Goal: Task Accomplishment & Management: Use online tool/utility

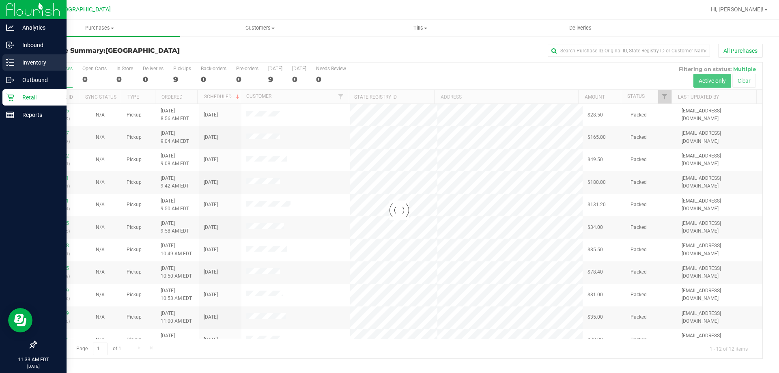
click at [24, 65] on p "Inventory" at bounding box center [38, 63] width 49 height 10
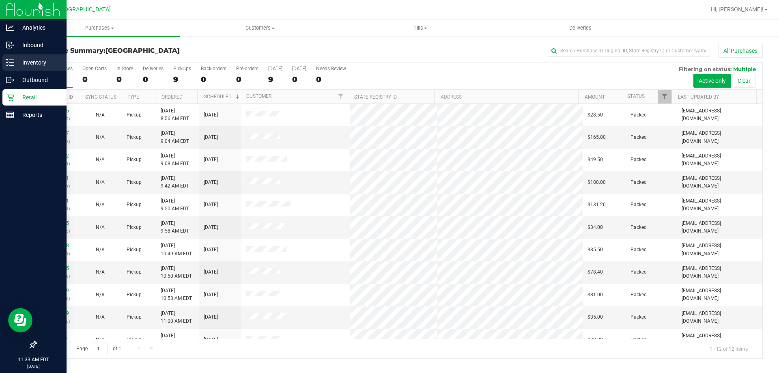
click at [20, 65] on p "Inventory" at bounding box center [38, 63] width 49 height 10
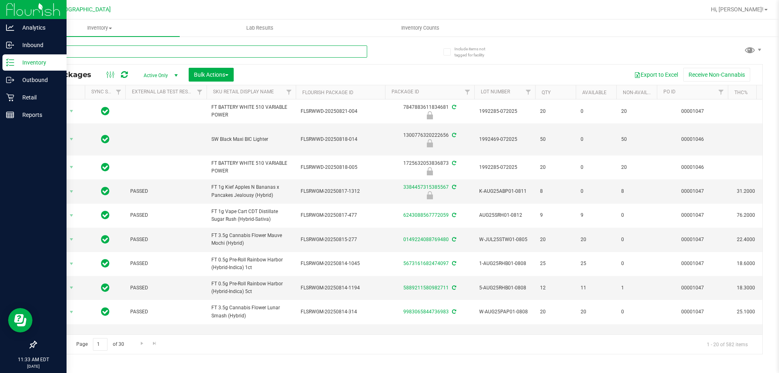
click at [181, 54] on input "text" at bounding box center [201, 51] width 331 height 12
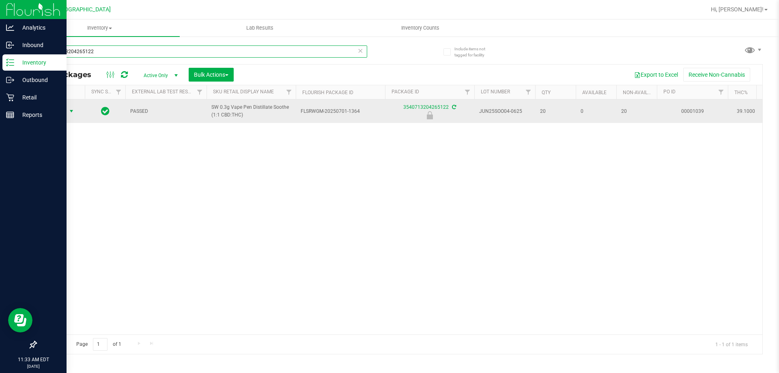
type input "3540713204265122"
click at [60, 114] on span "Action" at bounding box center [55, 110] width 22 height 11
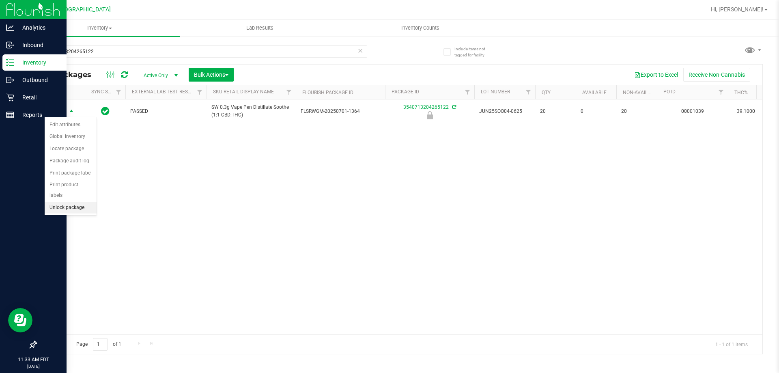
click at [73, 202] on li "Unlock package" at bounding box center [71, 208] width 52 height 12
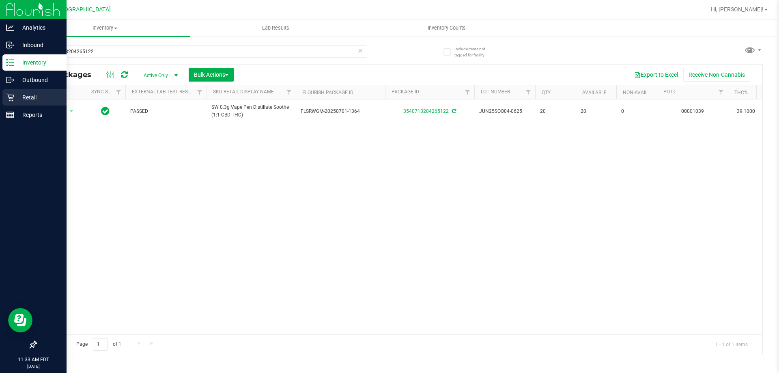
click at [40, 92] on div "Retail" at bounding box center [34, 97] width 64 height 16
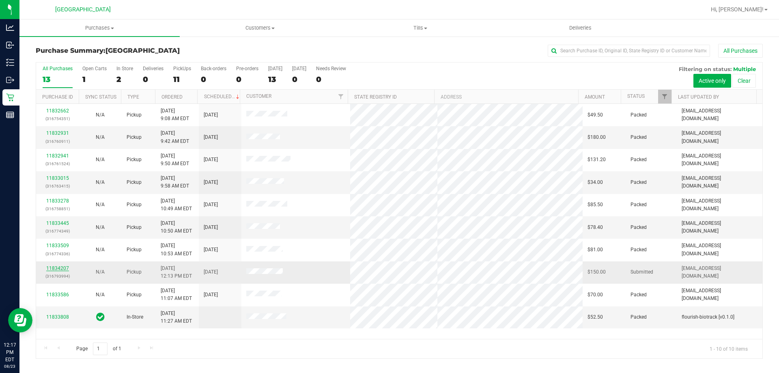
click at [62, 268] on div "11834207 (316793994)" at bounding box center [57, 272] width 33 height 15
click at [62, 268] on link "11834207" at bounding box center [57, 268] width 23 height 6
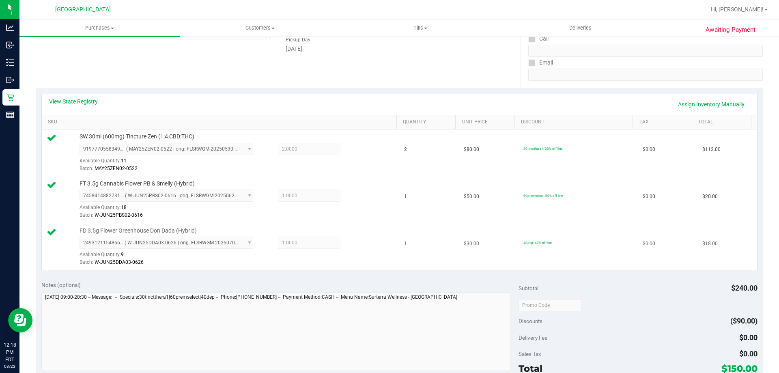
scroll to position [162, 0]
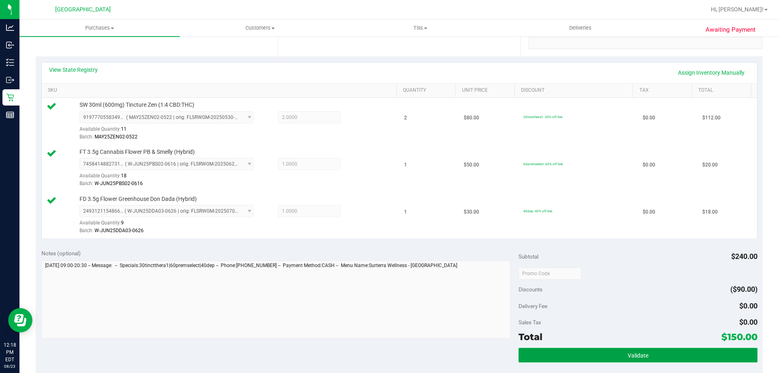
click at [620, 358] on button "Validate" at bounding box center [637, 355] width 239 height 15
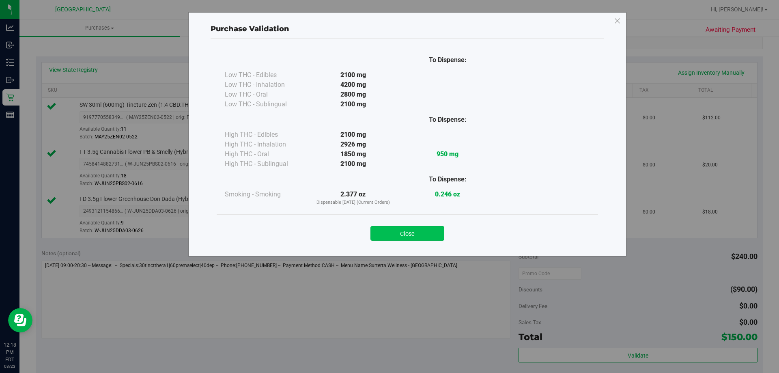
click at [385, 231] on button "Close" at bounding box center [407, 233] width 74 height 15
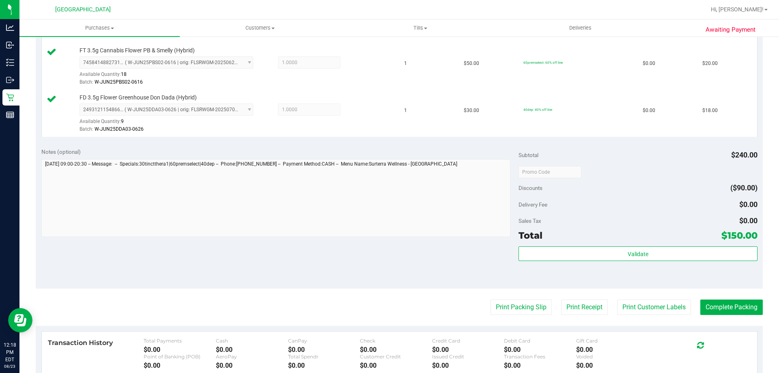
scroll to position [325, 0]
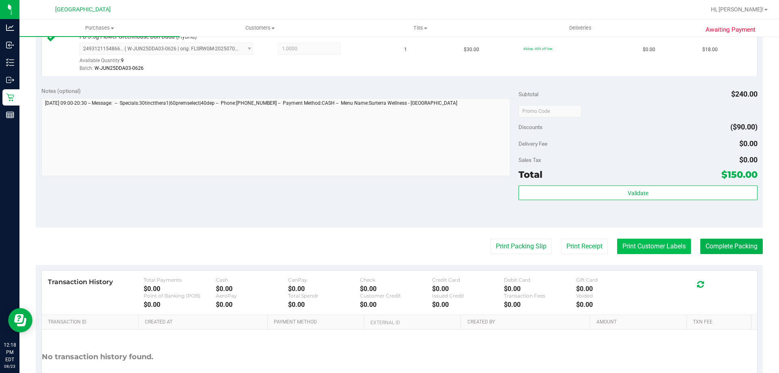
click at [665, 244] on button "Print Customer Labels" at bounding box center [654, 246] width 74 height 15
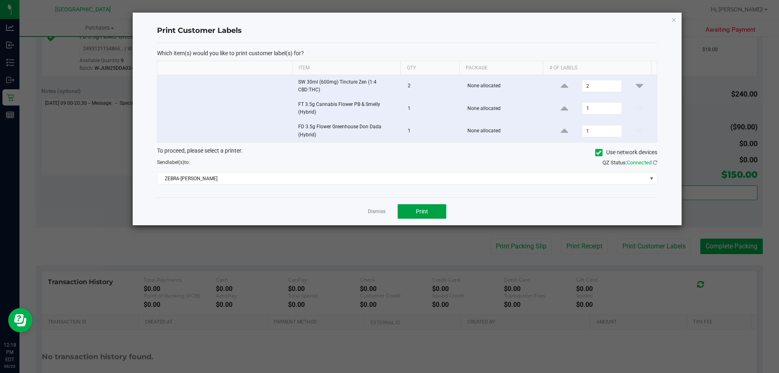
click at [432, 213] on button "Print" at bounding box center [422, 211] width 49 height 15
click at [673, 19] on icon "button" at bounding box center [674, 20] width 6 height 10
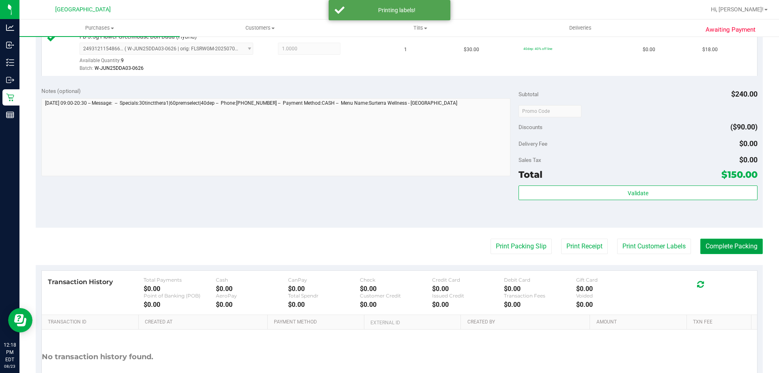
click at [734, 246] on button "Complete Packing" at bounding box center [731, 246] width 62 height 15
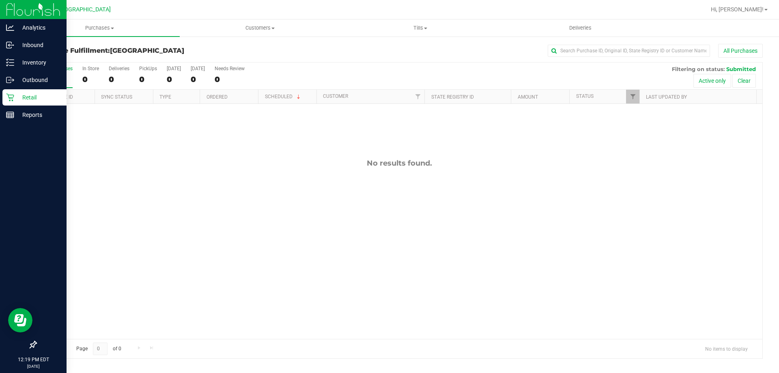
click at [24, 101] on p "Retail" at bounding box center [38, 97] width 49 height 10
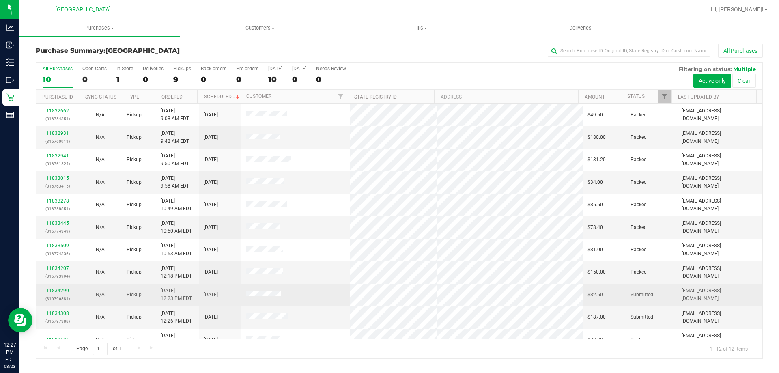
click at [58, 290] on link "11834290" at bounding box center [57, 291] width 23 height 6
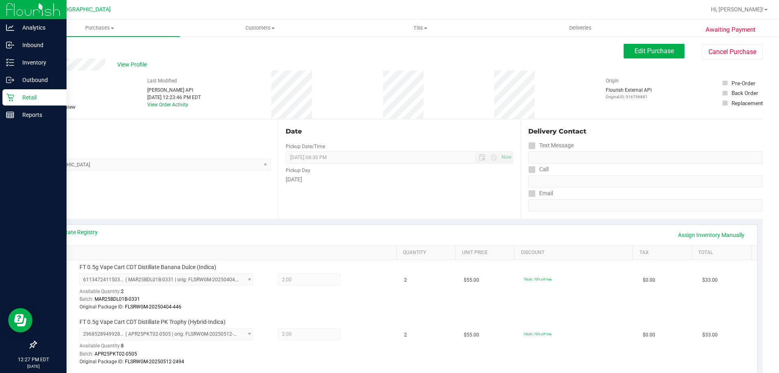
click at [23, 98] on p "Retail" at bounding box center [38, 97] width 49 height 10
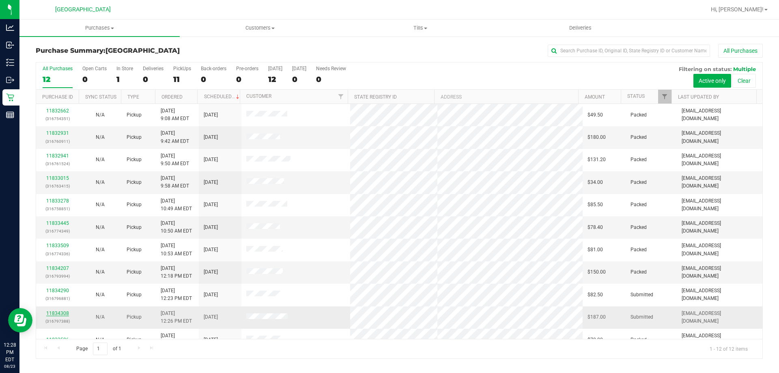
click at [64, 314] on link "11834308" at bounding box center [57, 313] width 23 height 6
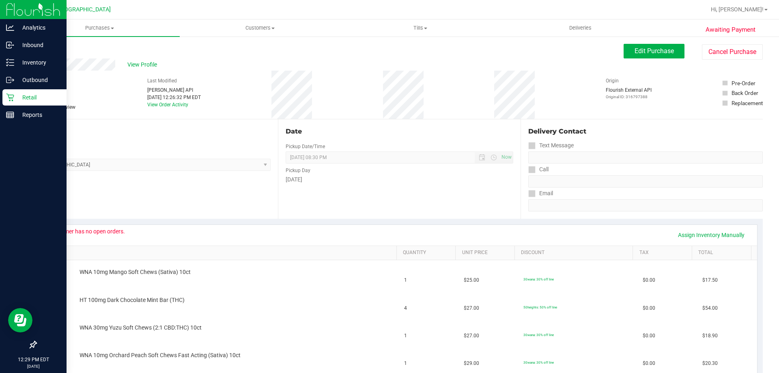
click at [25, 95] on p "Retail" at bounding box center [38, 97] width 49 height 10
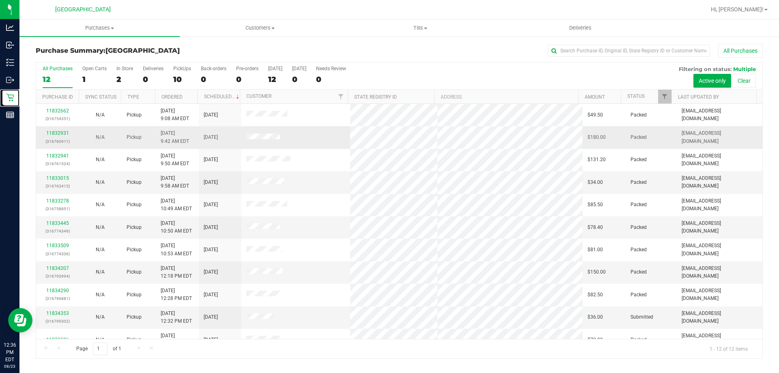
scroll to position [34, 0]
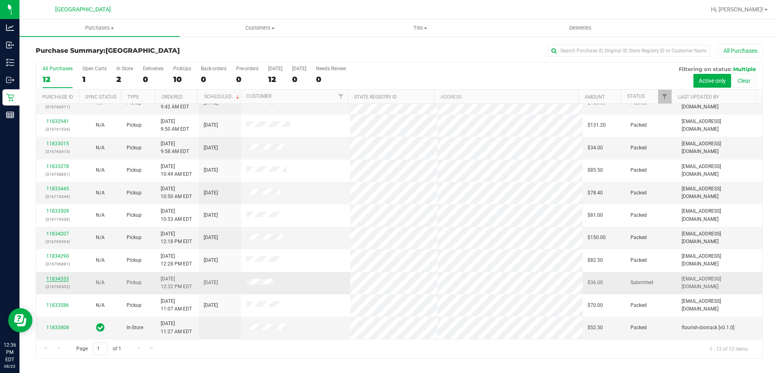
click at [58, 277] on link "11834353" at bounding box center [57, 279] width 23 height 6
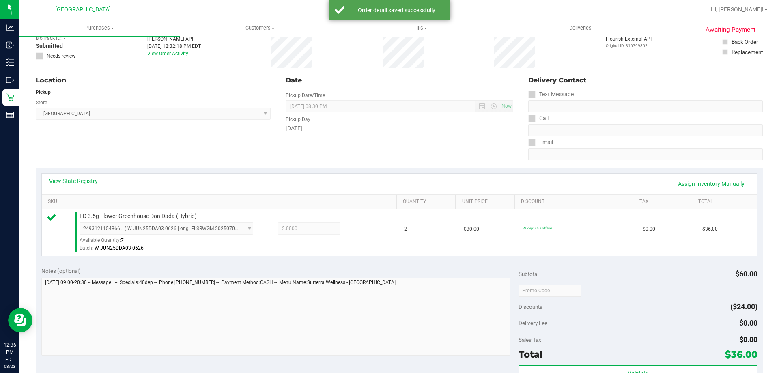
scroll to position [81, 0]
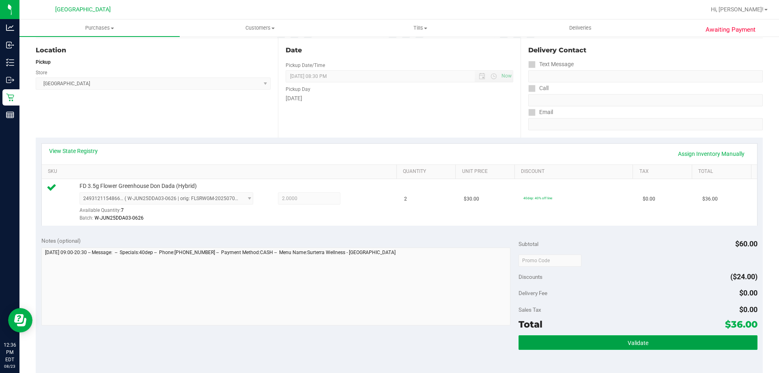
click at [671, 340] on button "Validate" at bounding box center [637, 342] width 239 height 15
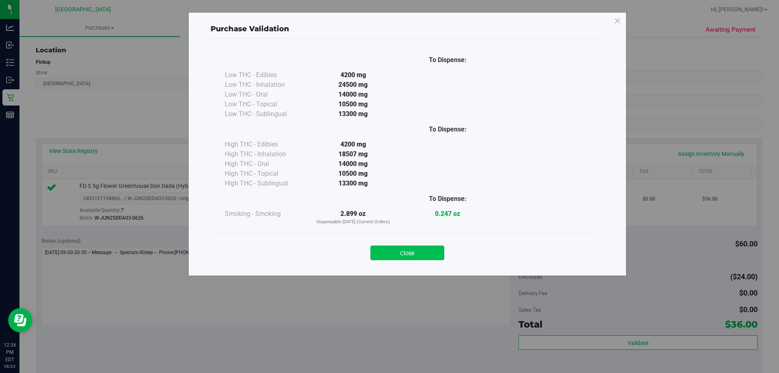
click at [412, 257] on button "Close" at bounding box center [407, 252] width 74 height 15
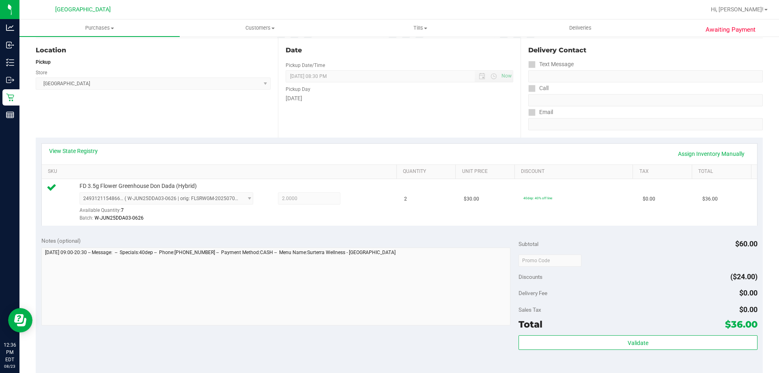
scroll to position [243, 0]
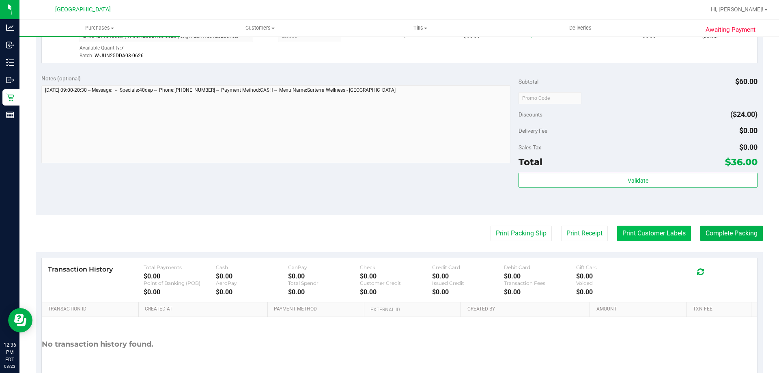
click at [628, 231] on button "Print Customer Labels" at bounding box center [654, 233] width 74 height 15
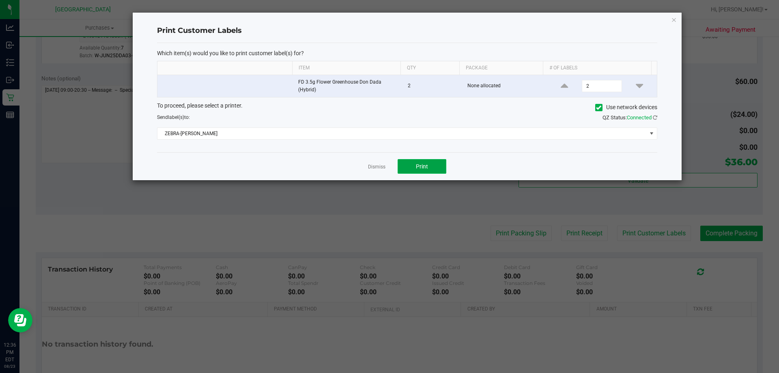
click at [434, 162] on button "Print" at bounding box center [422, 166] width 49 height 15
click at [676, 18] on icon "button" at bounding box center [674, 20] width 6 height 10
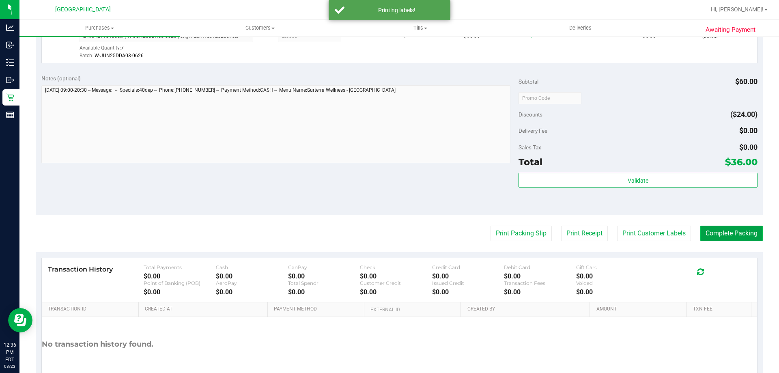
click at [730, 227] on button "Complete Packing" at bounding box center [731, 233] width 62 height 15
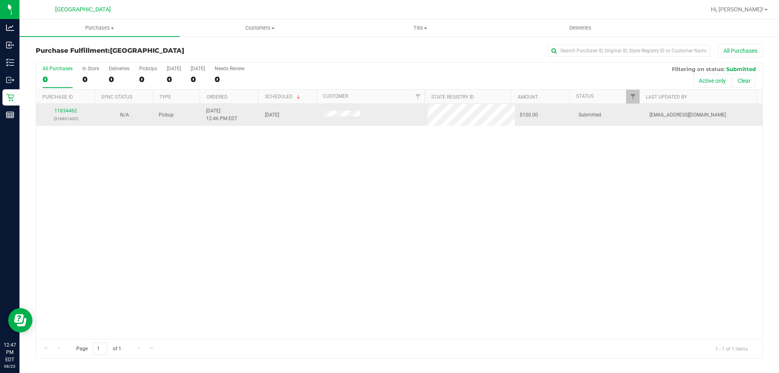
click at [69, 108] on div "11834462 (316801420)" at bounding box center [65, 114] width 49 height 15
click at [70, 108] on link "11834462" at bounding box center [65, 111] width 23 height 6
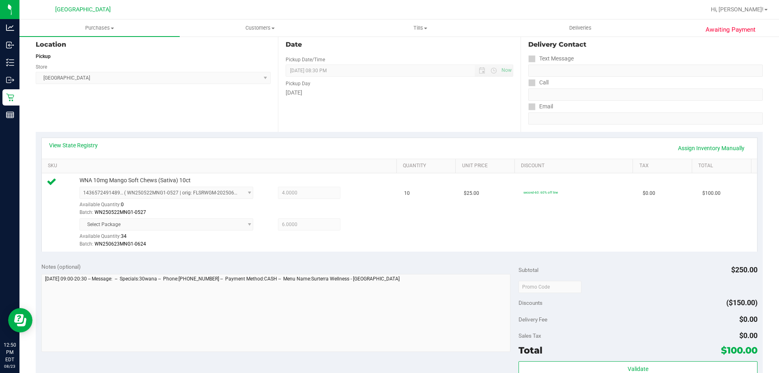
scroll to position [162, 0]
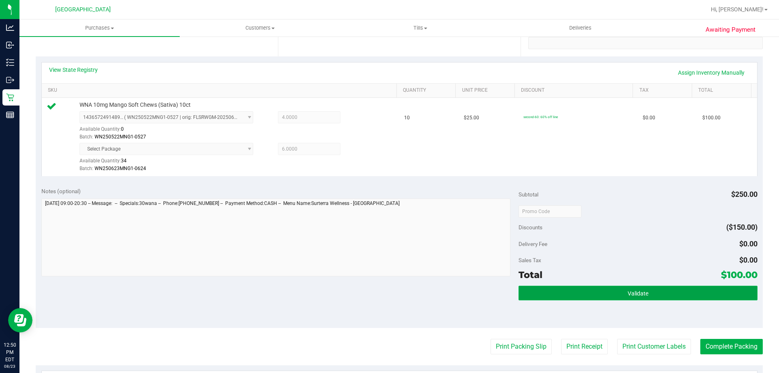
click at [638, 297] on button "Validate" at bounding box center [637, 293] width 239 height 15
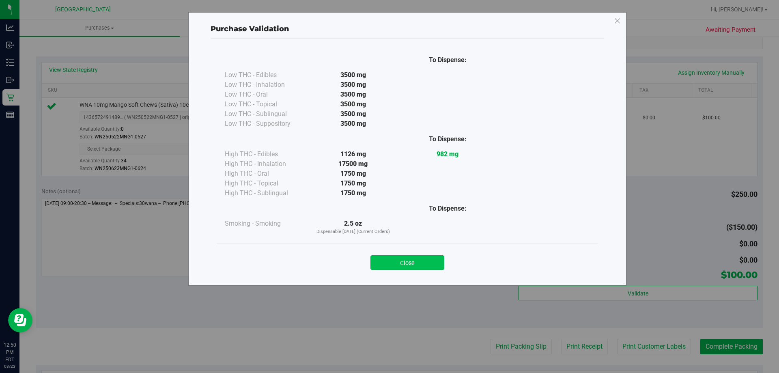
click at [427, 259] on button "Close" at bounding box center [407, 262] width 74 height 15
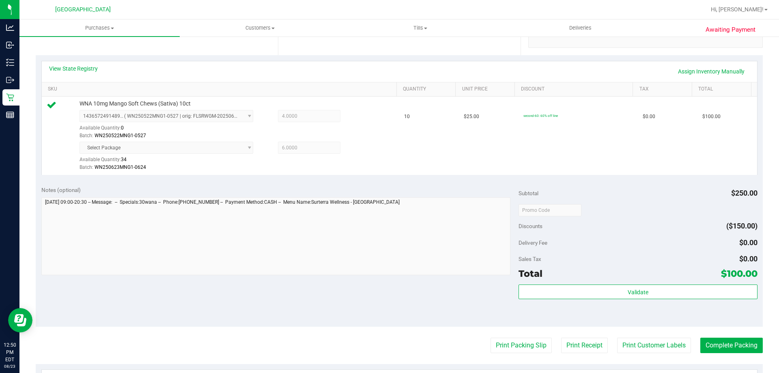
scroll to position [243, 0]
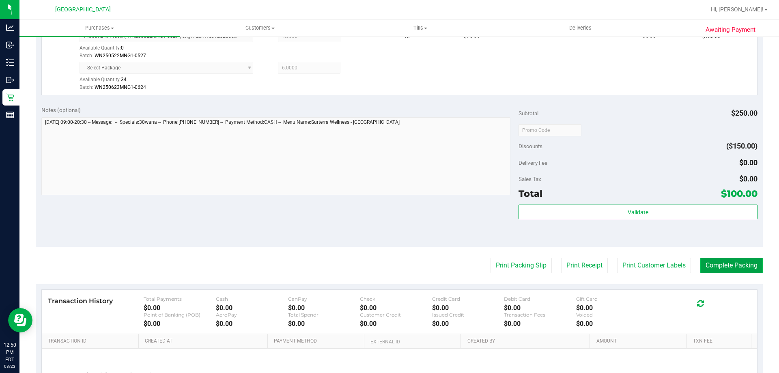
click at [730, 264] on button "Complete Packing" at bounding box center [731, 265] width 62 height 15
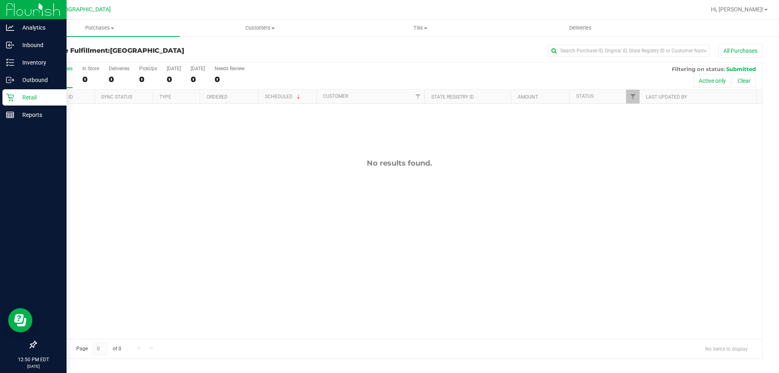
click at [12, 98] on icon at bounding box center [10, 97] width 8 height 8
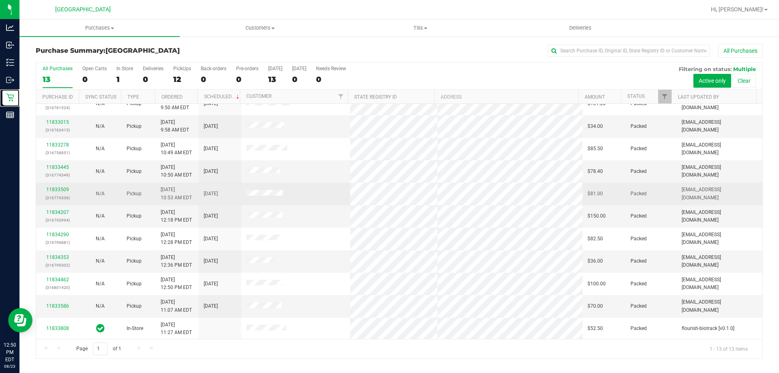
scroll to position [57, 0]
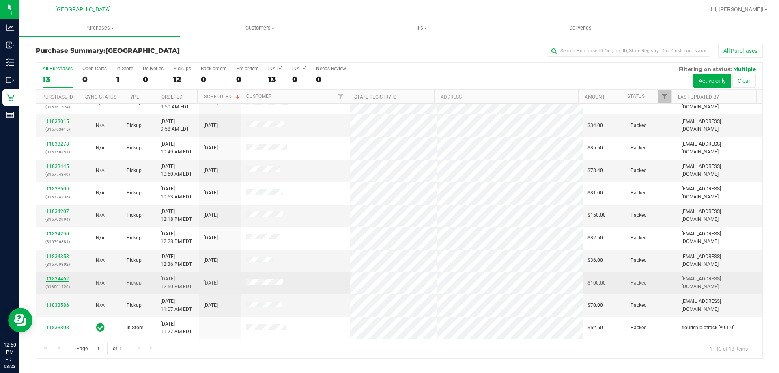
click at [52, 279] on link "11834462" at bounding box center [57, 279] width 23 height 6
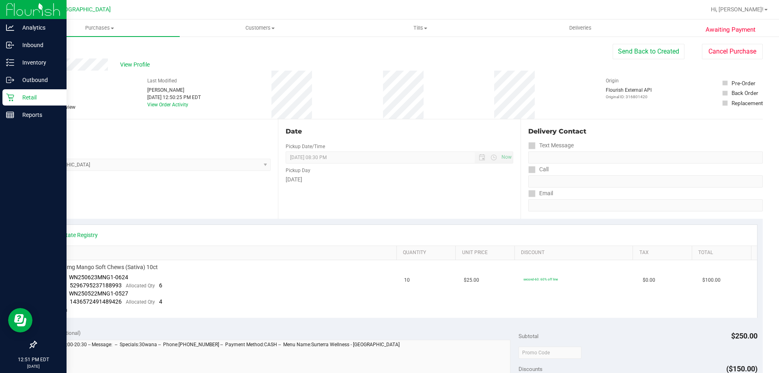
click at [15, 97] on p "Retail" at bounding box center [38, 97] width 49 height 10
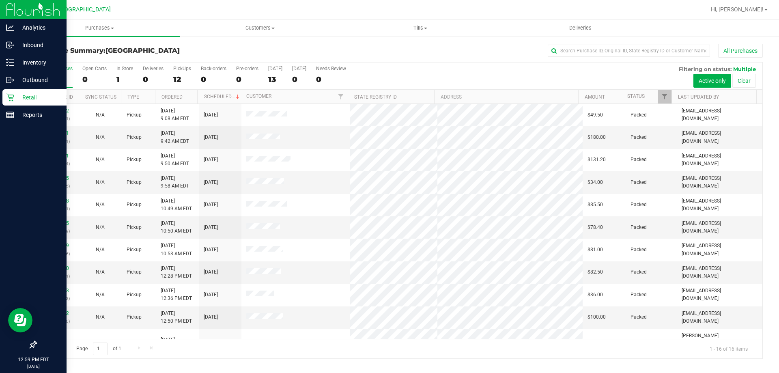
click at [6, 95] on div "Retail" at bounding box center [34, 97] width 64 height 16
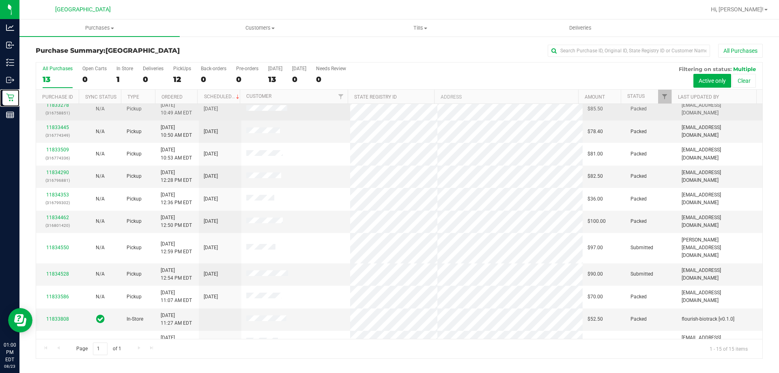
scroll to position [102, 0]
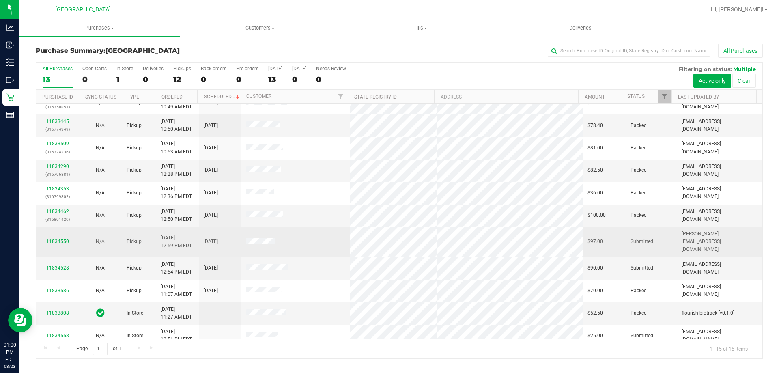
click at [60, 239] on link "11834550" at bounding box center [57, 242] width 23 height 6
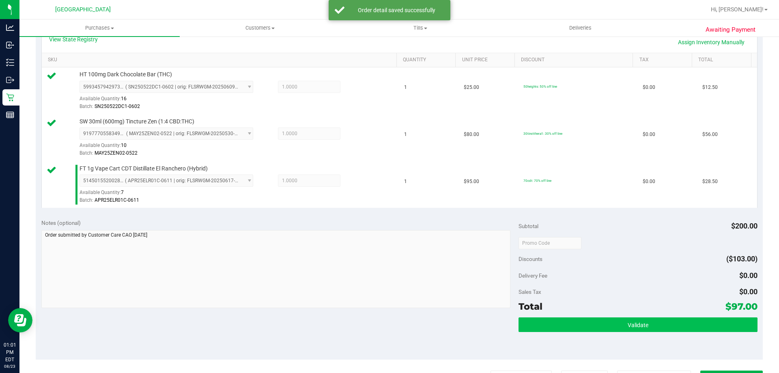
scroll to position [203, 0]
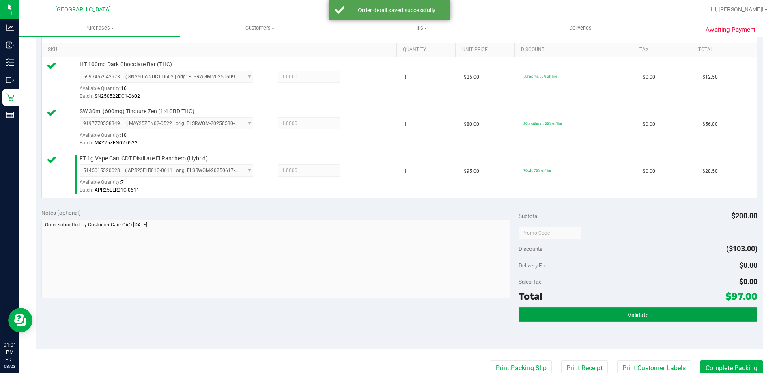
click at [620, 310] on button "Validate" at bounding box center [637, 314] width 239 height 15
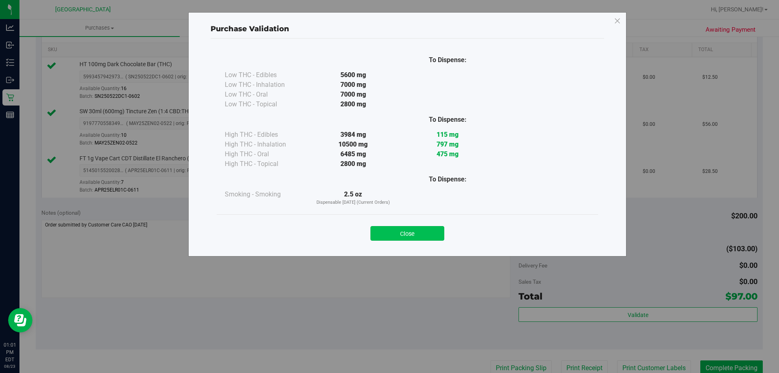
click at [426, 232] on button "Close" at bounding box center [407, 233] width 74 height 15
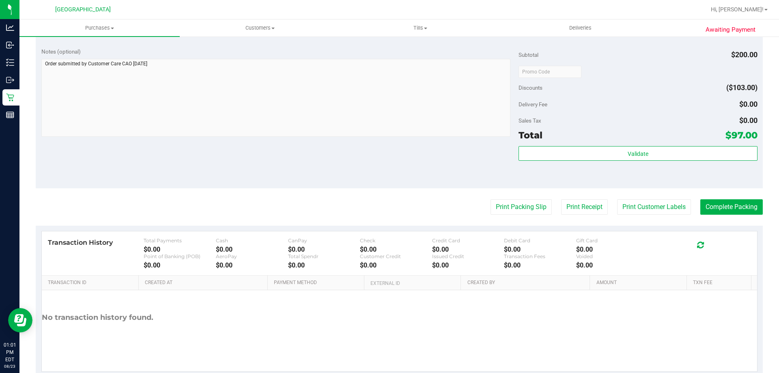
scroll to position [365, 0]
click at [661, 212] on button "Print Customer Labels" at bounding box center [654, 205] width 74 height 15
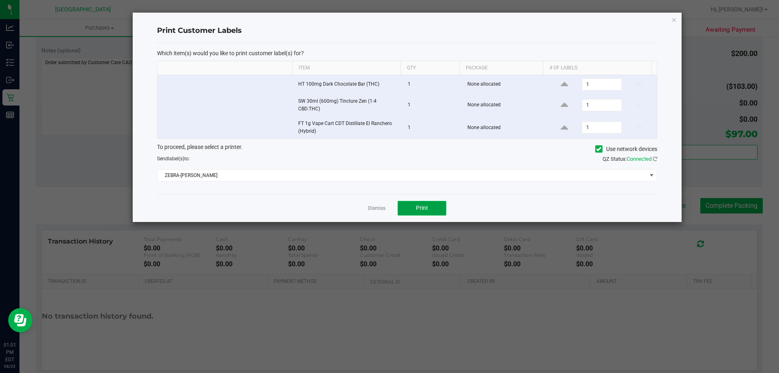
click at [429, 213] on button "Print" at bounding box center [422, 208] width 49 height 15
click at [673, 19] on icon "button" at bounding box center [674, 20] width 6 height 10
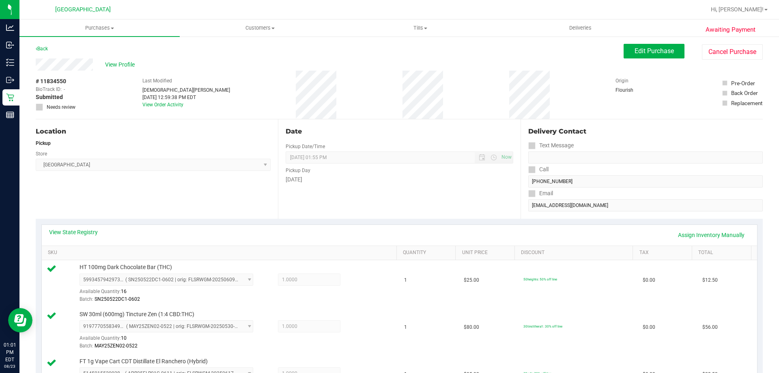
scroll to position [284, 0]
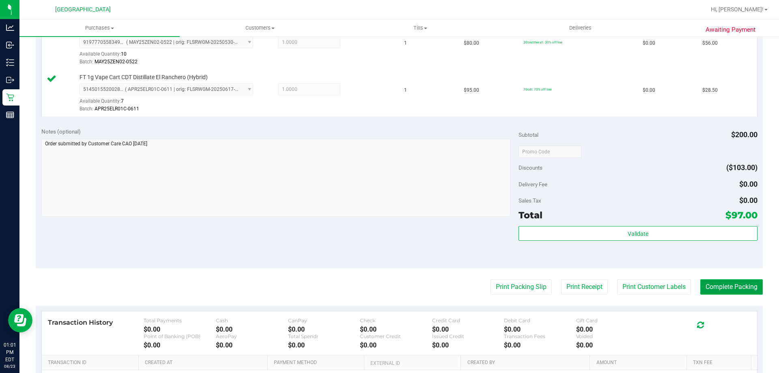
click at [707, 284] on button "Complete Packing" at bounding box center [731, 286] width 62 height 15
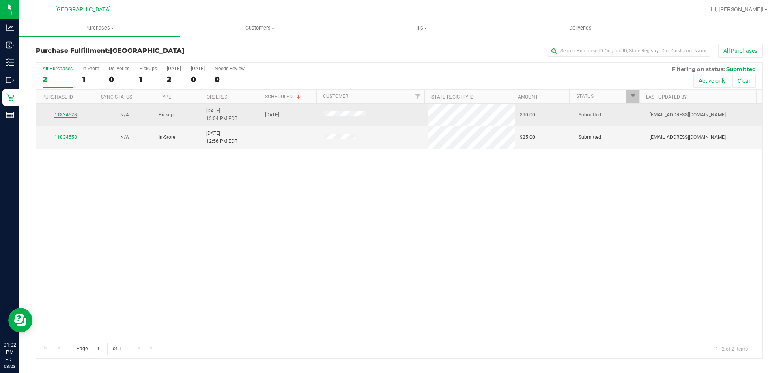
click at [65, 115] on link "11834528" at bounding box center [65, 115] width 23 height 6
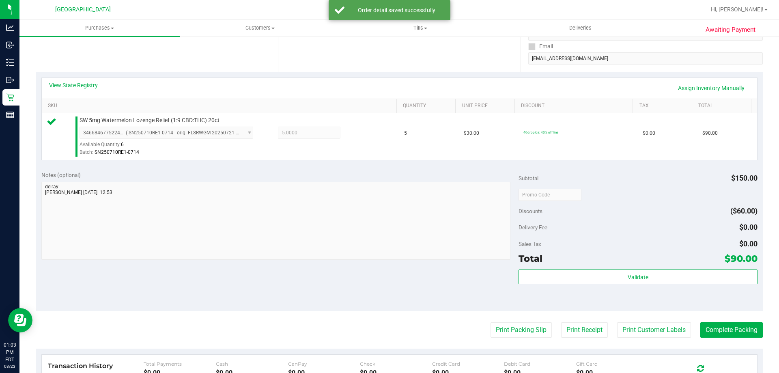
scroll to position [203, 0]
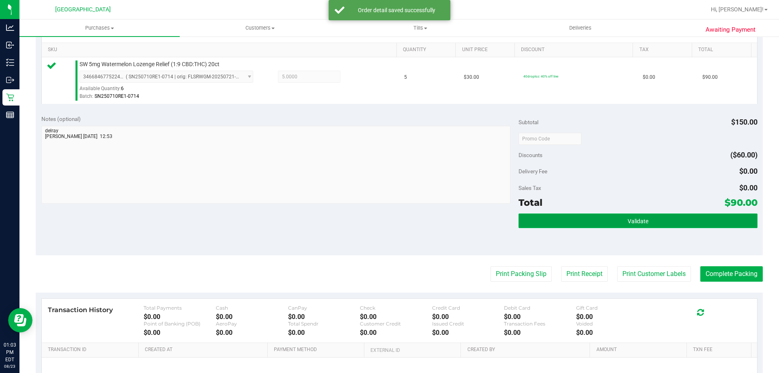
click at [656, 214] on button "Validate" at bounding box center [637, 220] width 239 height 15
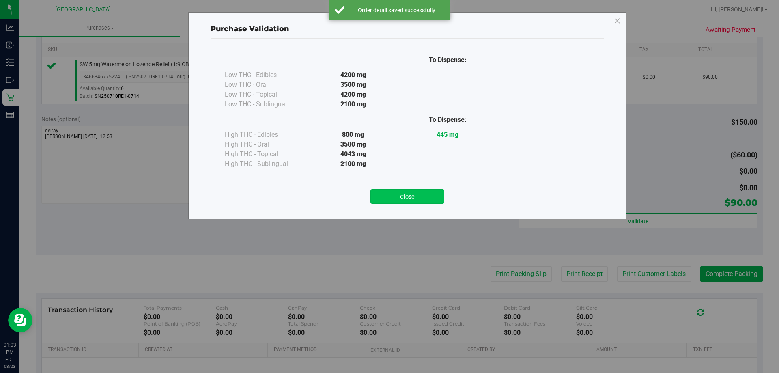
click at [413, 202] on button "Close" at bounding box center [407, 196] width 74 height 15
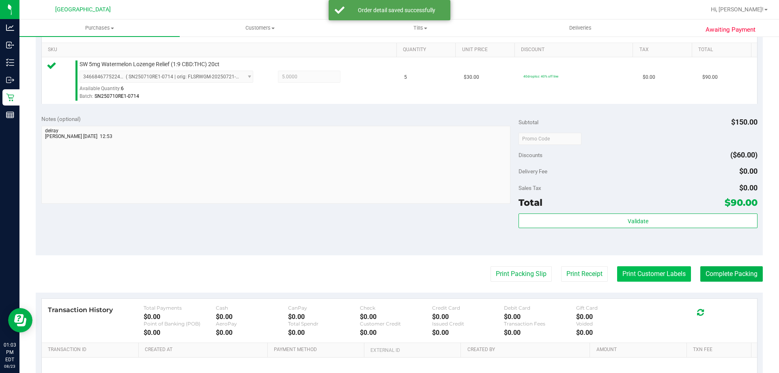
click at [643, 280] on button "Print Customer Labels" at bounding box center [654, 273] width 74 height 15
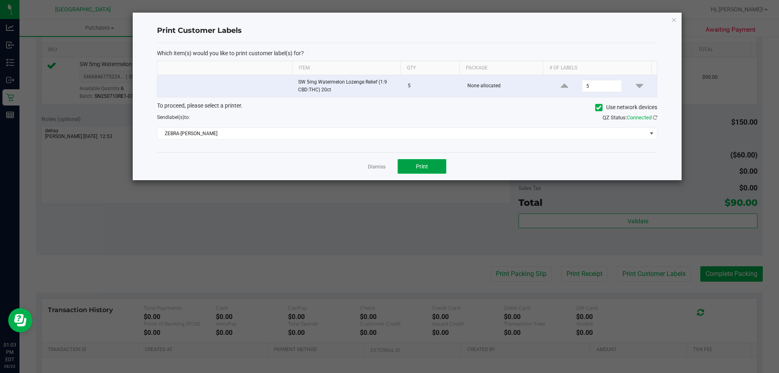
click at [420, 169] on span "Print" at bounding box center [422, 166] width 12 height 6
click at [672, 19] on icon "button" at bounding box center [674, 20] width 6 height 10
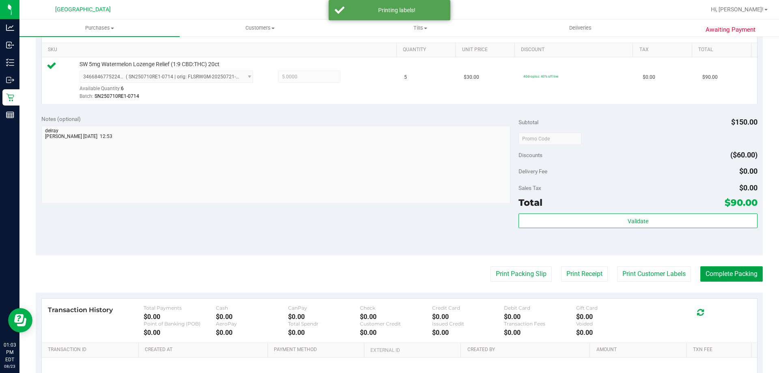
click at [720, 269] on button "Complete Packing" at bounding box center [731, 273] width 62 height 15
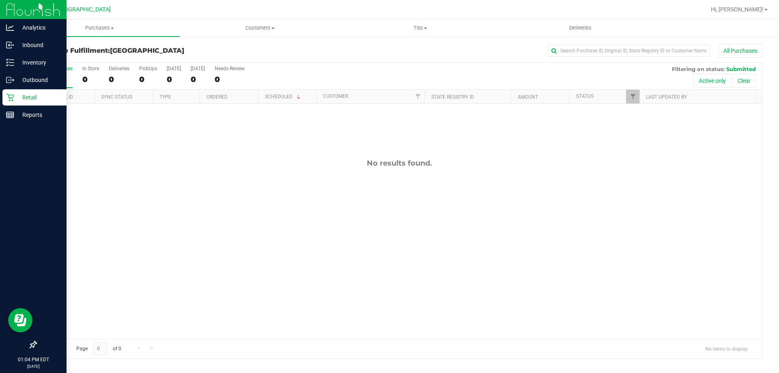
click at [39, 94] on p "Retail" at bounding box center [38, 97] width 49 height 10
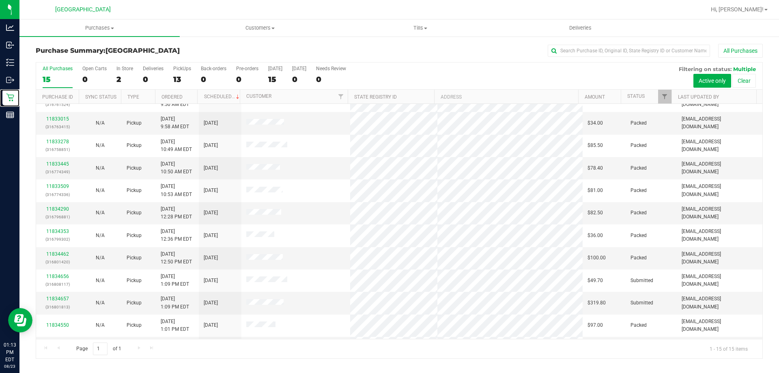
scroll to position [102, 0]
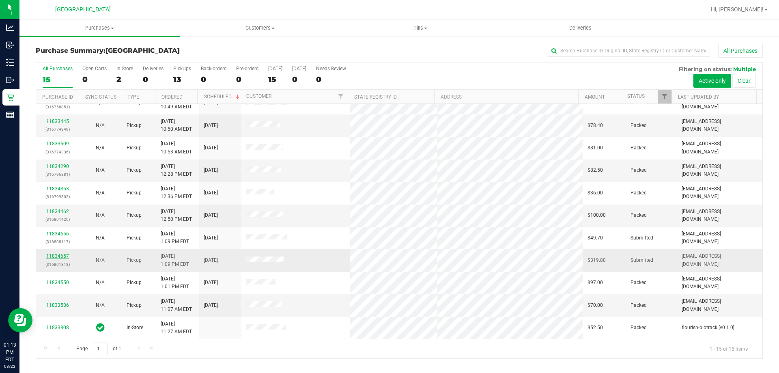
click at [63, 255] on link "11834657" at bounding box center [57, 256] width 23 height 6
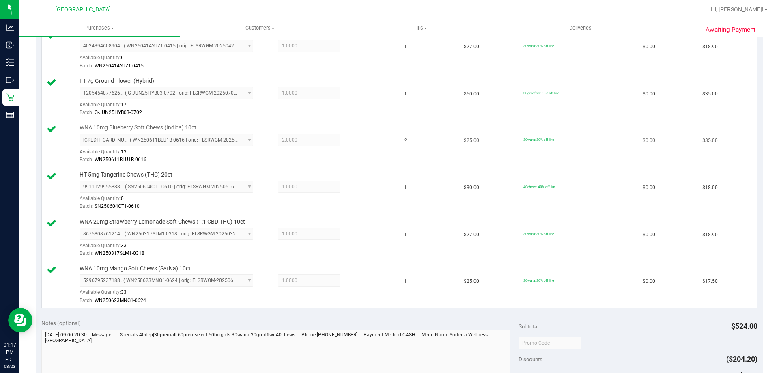
scroll to position [771, 0]
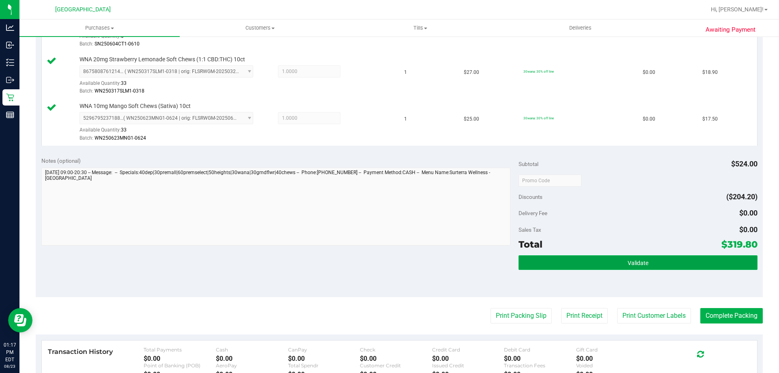
click at [579, 259] on button "Validate" at bounding box center [637, 262] width 239 height 15
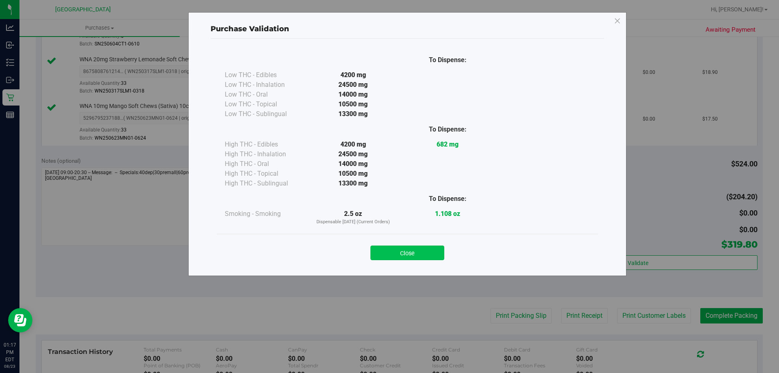
click at [416, 256] on button "Close" at bounding box center [407, 252] width 74 height 15
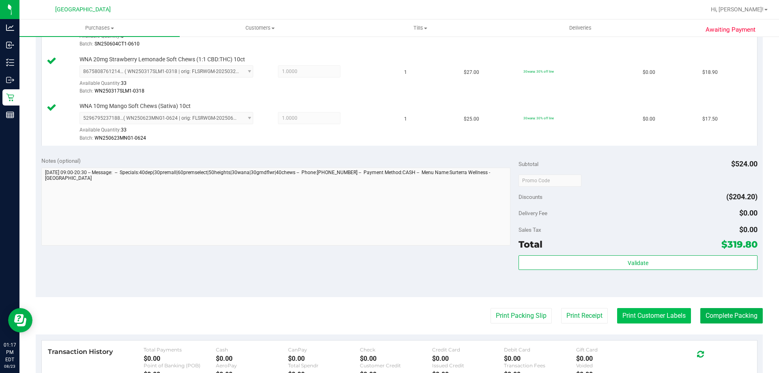
click at [628, 315] on button "Print Customer Labels" at bounding box center [654, 315] width 74 height 15
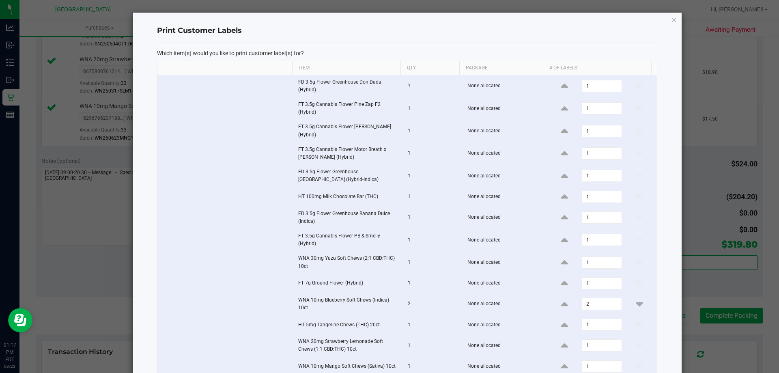
scroll to position [99, 0]
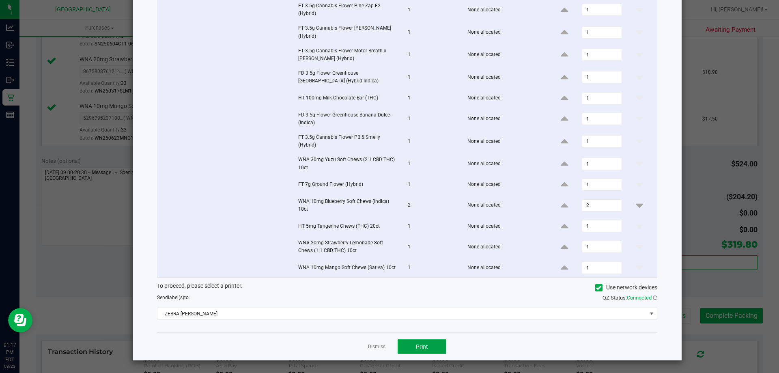
click at [422, 350] on button "Print" at bounding box center [422, 346] width 49 height 15
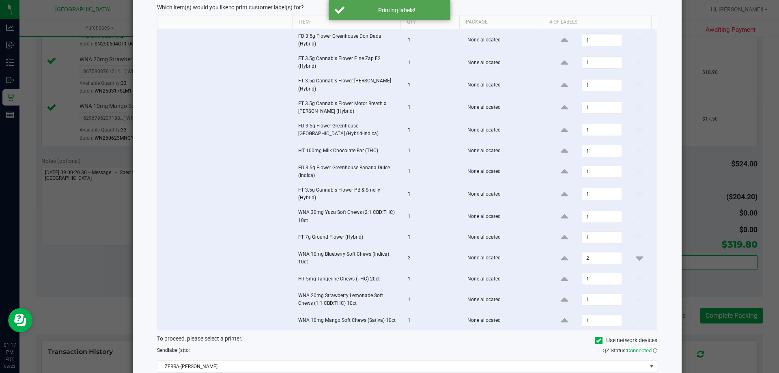
scroll to position [0, 0]
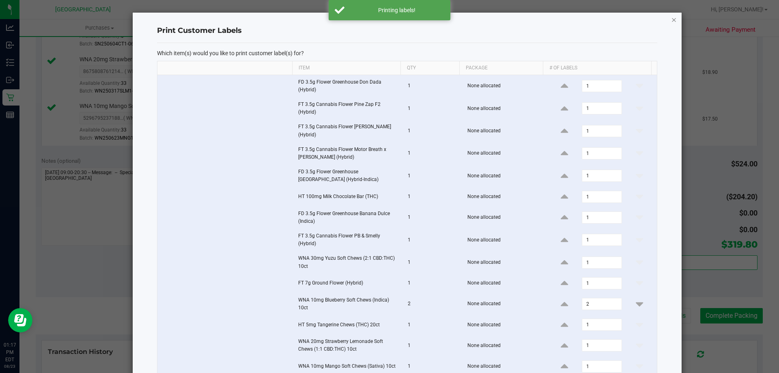
click at [671, 19] on icon "button" at bounding box center [674, 20] width 6 height 10
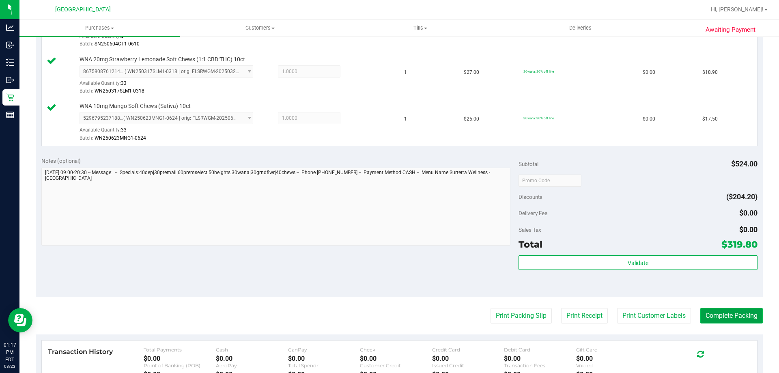
click at [744, 313] on button "Complete Packing" at bounding box center [731, 315] width 62 height 15
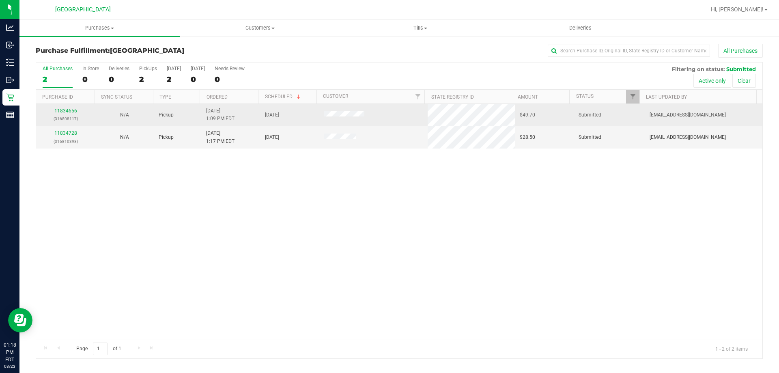
click at [57, 116] on p "(316808117)" at bounding box center [65, 119] width 49 height 8
click at [59, 112] on link "11834656" at bounding box center [65, 111] width 23 height 6
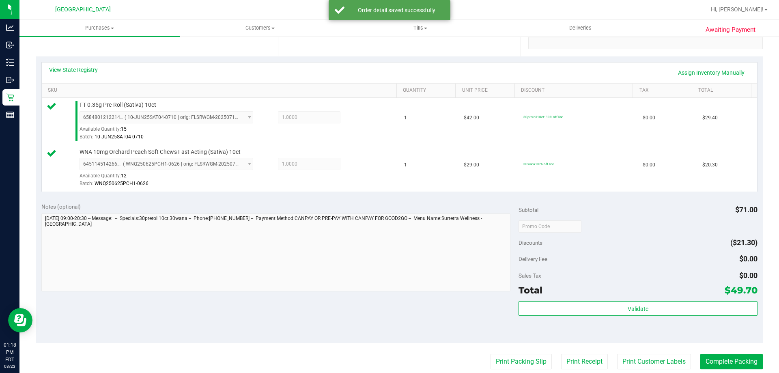
scroll to position [203, 0]
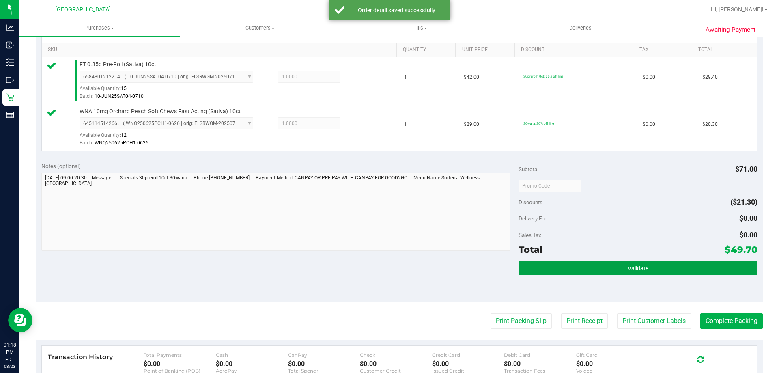
click at [586, 260] on button "Validate" at bounding box center [637, 267] width 239 height 15
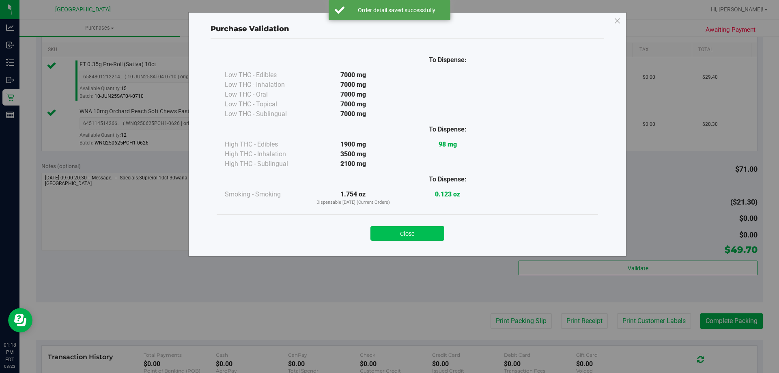
click at [427, 235] on button "Close" at bounding box center [407, 233] width 74 height 15
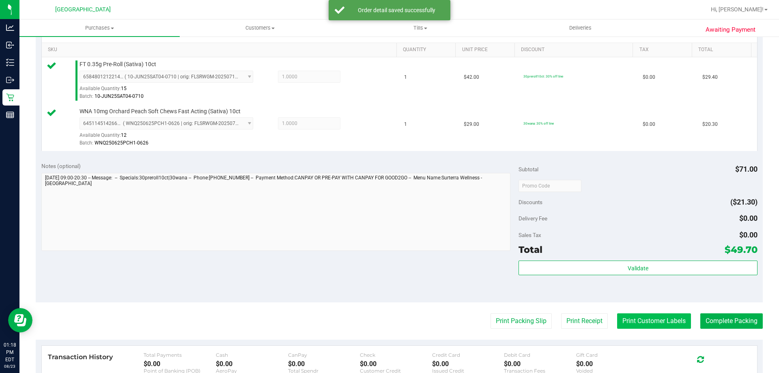
click at [628, 318] on button "Print Customer Labels" at bounding box center [654, 320] width 74 height 15
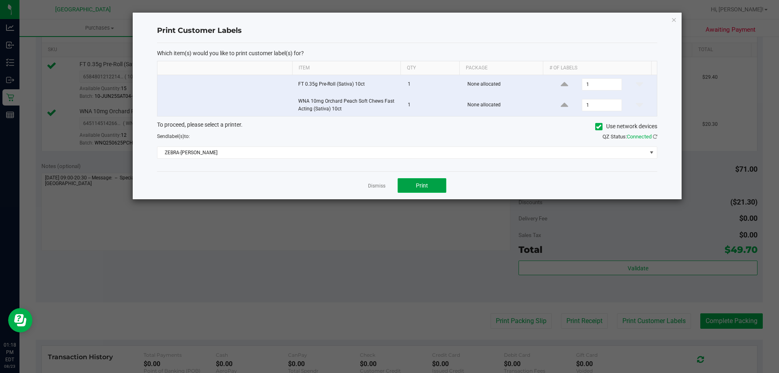
click at [438, 186] on button "Print" at bounding box center [422, 185] width 49 height 15
click at [675, 18] on icon "button" at bounding box center [674, 20] width 6 height 10
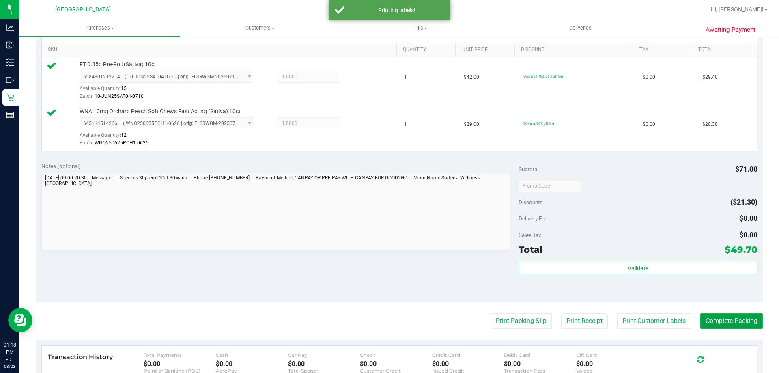
click at [733, 317] on button "Complete Packing" at bounding box center [731, 320] width 62 height 15
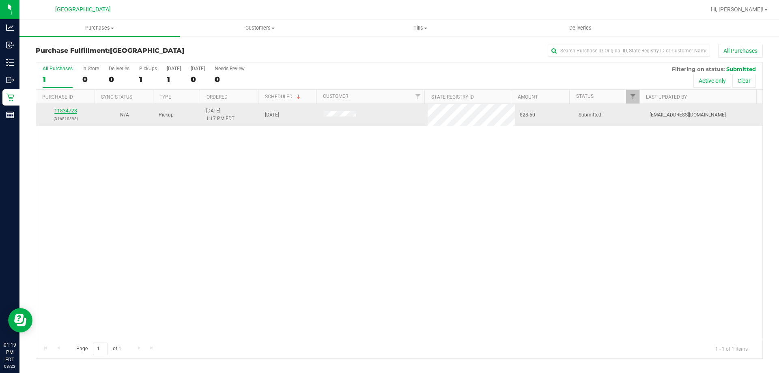
click at [69, 110] on link "11834728" at bounding box center [65, 111] width 23 height 6
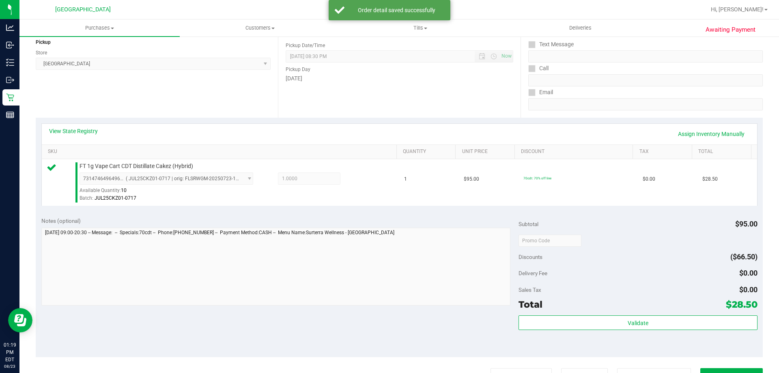
scroll to position [162, 0]
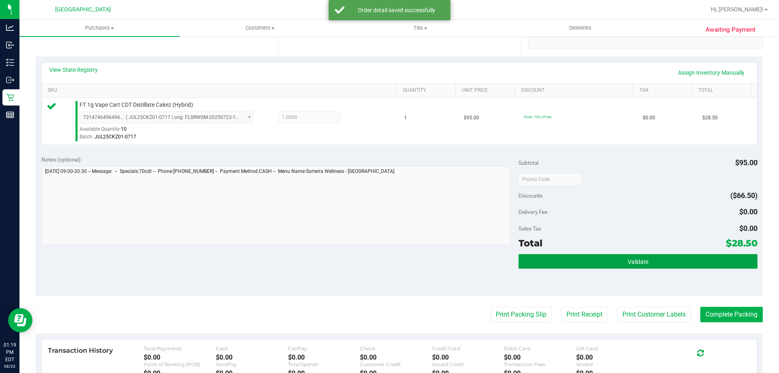
drag, startPoint x: 648, startPoint y: 256, endPoint x: 545, endPoint y: 269, distance: 103.8
click at [647, 257] on button "Validate" at bounding box center [637, 261] width 239 height 15
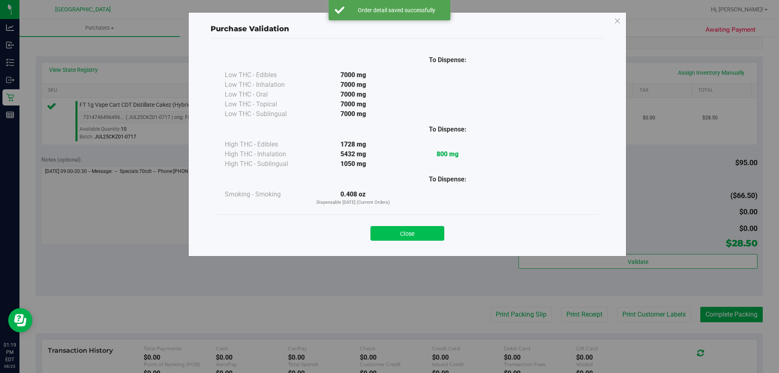
click at [406, 229] on button "Close" at bounding box center [407, 233] width 74 height 15
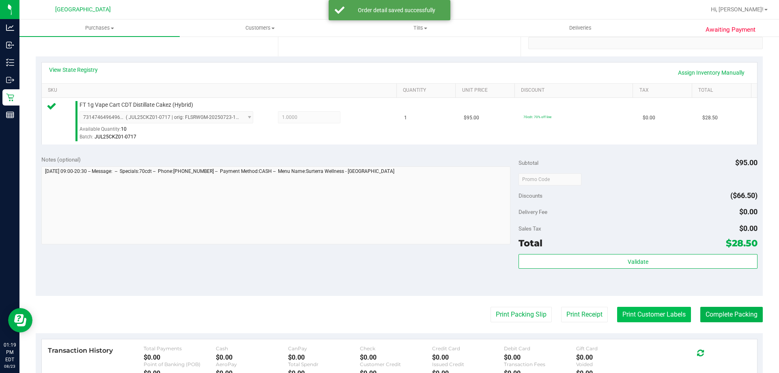
click at [622, 310] on button "Print Customer Labels" at bounding box center [654, 314] width 74 height 15
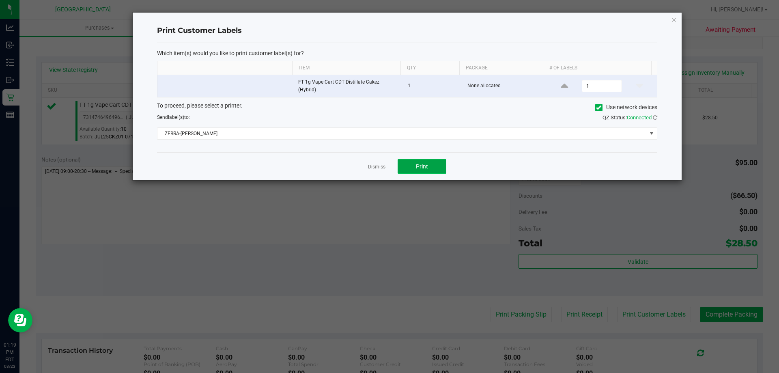
click at [410, 160] on button "Print" at bounding box center [422, 166] width 49 height 15
click at [675, 19] on icon "button" at bounding box center [674, 20] width 6 height 10
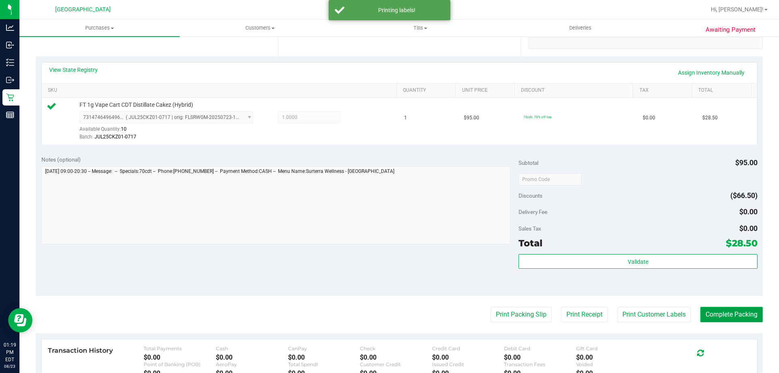
click at [726, 314] on button "Complete Packing" at bounding box center [731, 314] width 62 height 15
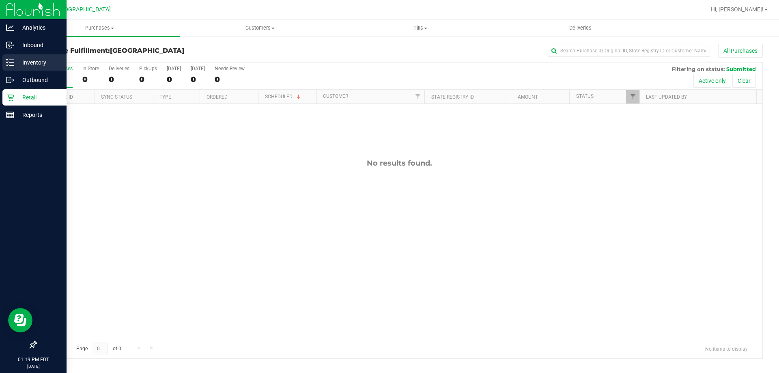
click at [41, 63] on p "Inventory" at bounding box center [38, 63] width 49 height 10
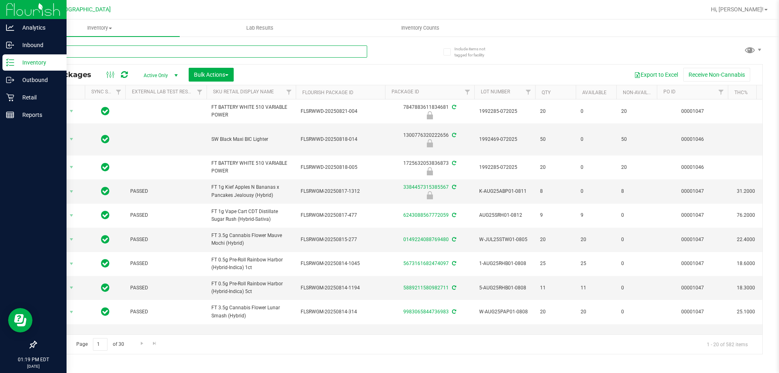
click at [195, 51] on input "text" at bounding box center [201, 51] width 331 height 12
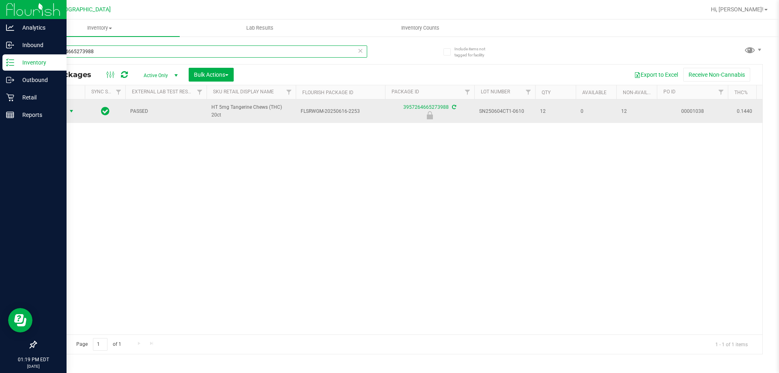
type input "3957264665273988"
click at [71, 111] on span "select" at bounding box center [71, 111] width 6 height 6
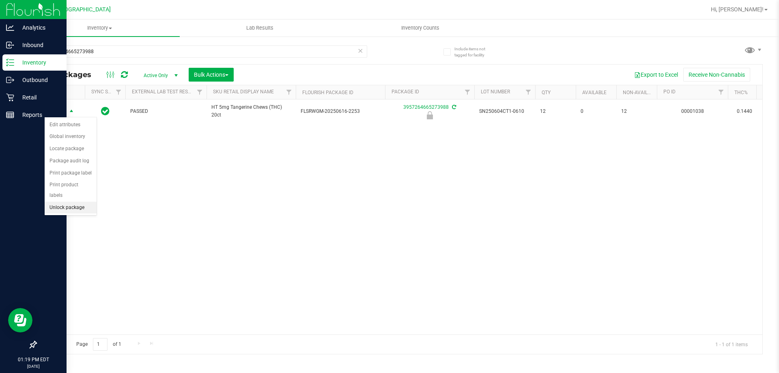
click at [84, 202] on li "Unlock package" at bounding box center [71, 208] width 52 height 12
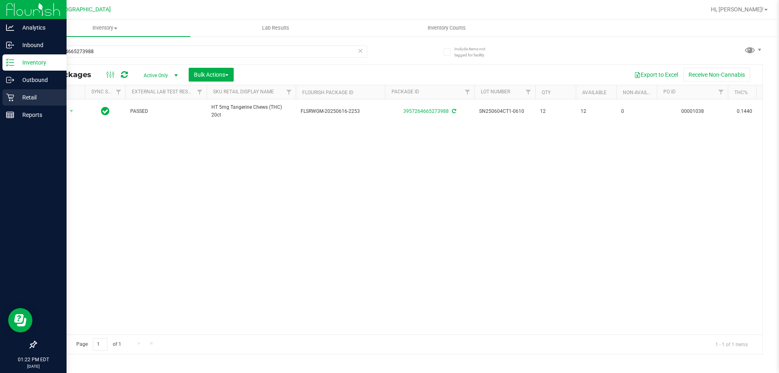
click at [11, 103] on div "Retail" at bounding box center [34, 97] width 64 height 16
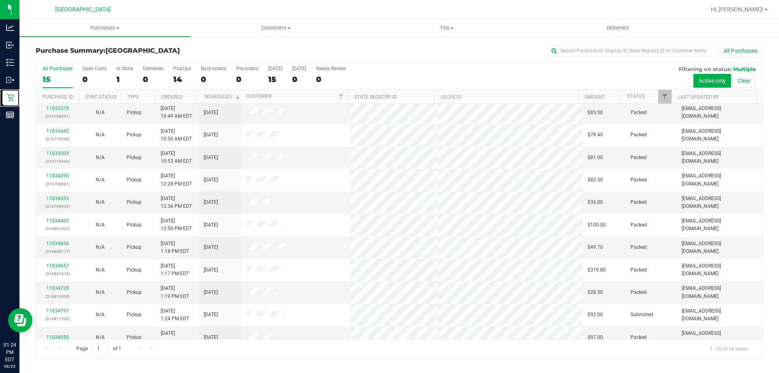
scroll to position [125, 0]
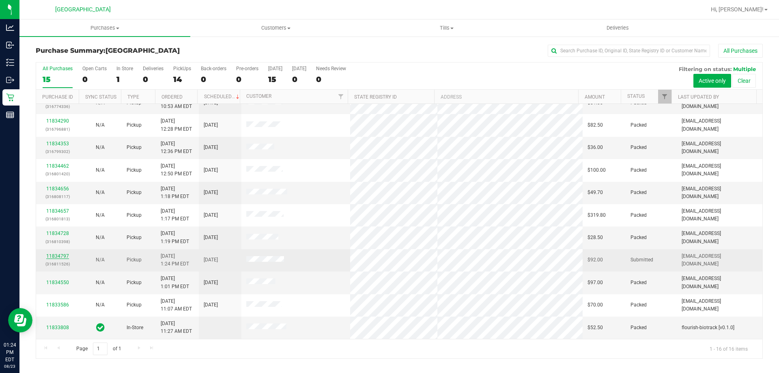
click at [61, 254] on link "11834797" at bounding box center [57, 256] width 23 height 6
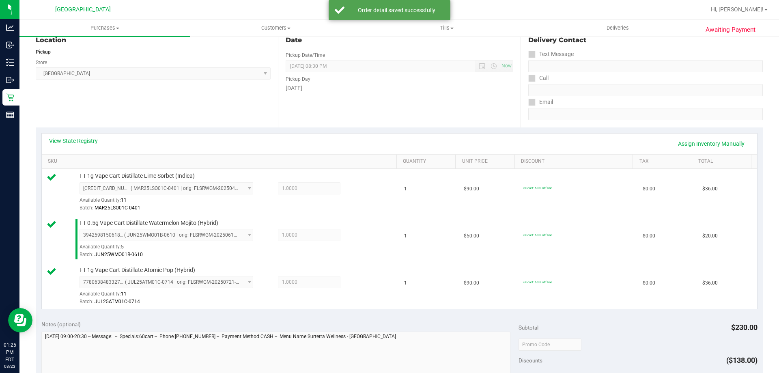
scroll to position [203, 0]
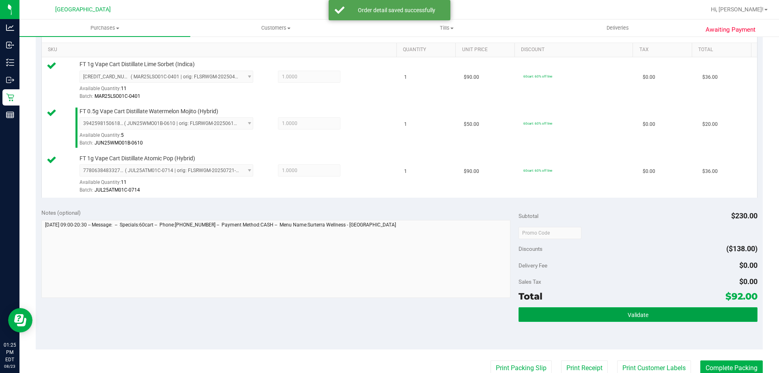
click at [681, 321] on button "Validate" at bounding box center [637, 314] width 239 height 15
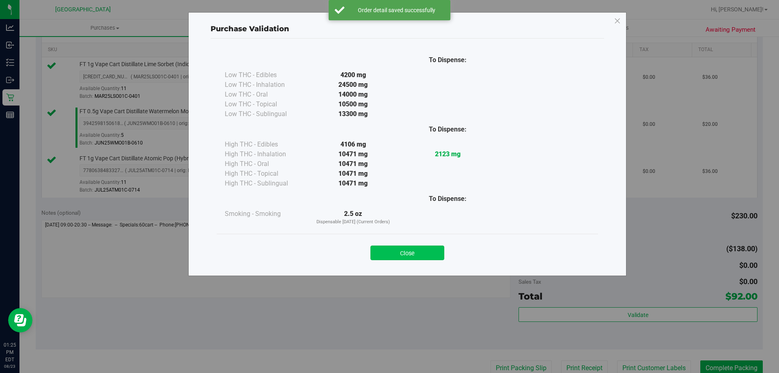
click at [421, 249] on button "Close" at bounding box center [407, 252] width 74 height 15
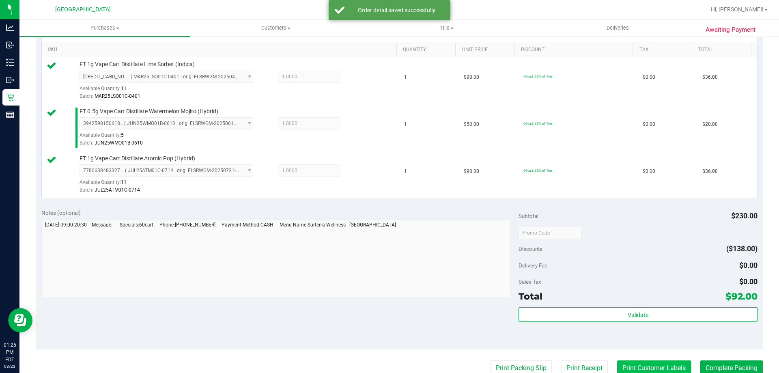
click at [654, 365] on button "Print Customer Labels" at bounding box center [654, 367] width 74 height 15
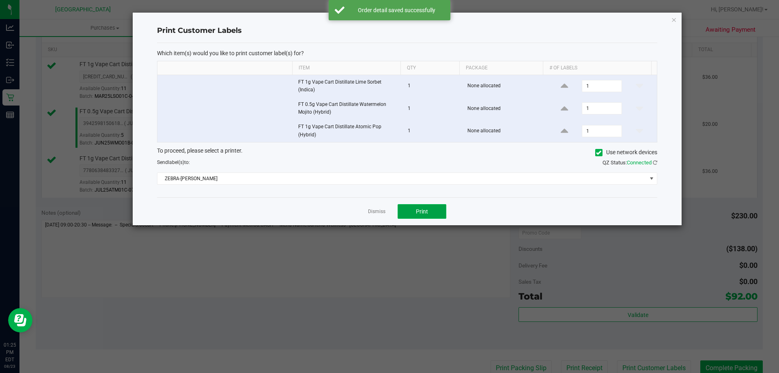
click at [414, 205] on button "Print" at bounding box center [422, 211] width 49 height 15
drag, startPoint x: 675, startPoint y: 19, endPoint x: 750, endPoint y: 228, distance: 221.6
click at [675, 20] on icon "button" at bounding box center [674, 20] width 6 height 10
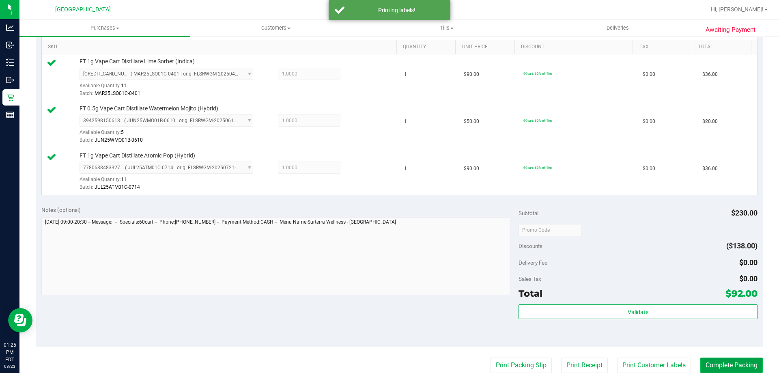
click at [740, 367] on button "Complete Packing" at bounding box center [731, 364] width 62 height 15
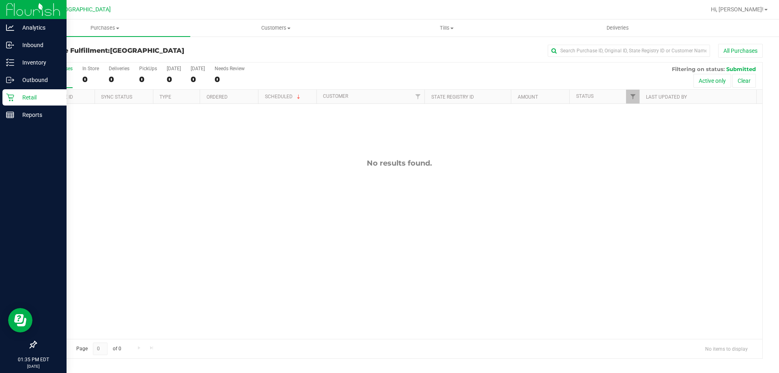
click at [61, 95] on p "Retail" at bounding box center [38, 97] width 49 height 10
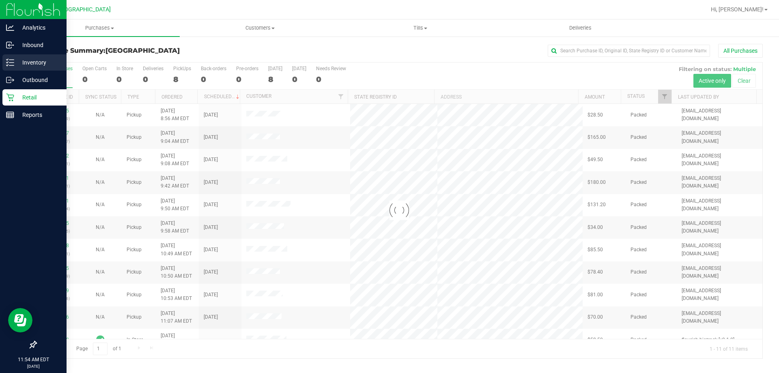
click at [32, 60] on p "Inventory" at bounding box center [38, 63] width 49 height 10
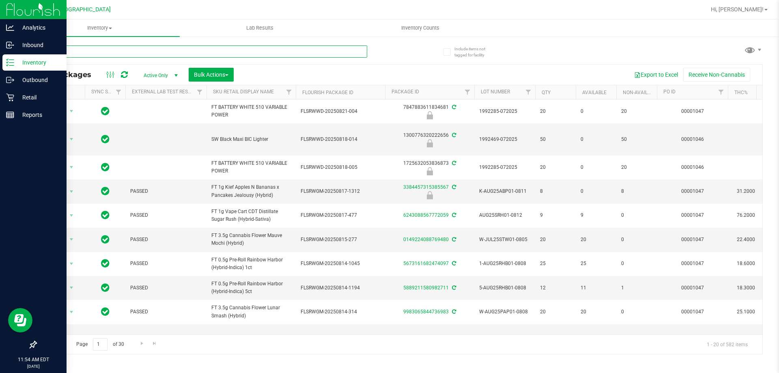
click at [107, 50] on input "text" at bounding box center [201, 51] width 331 height 12
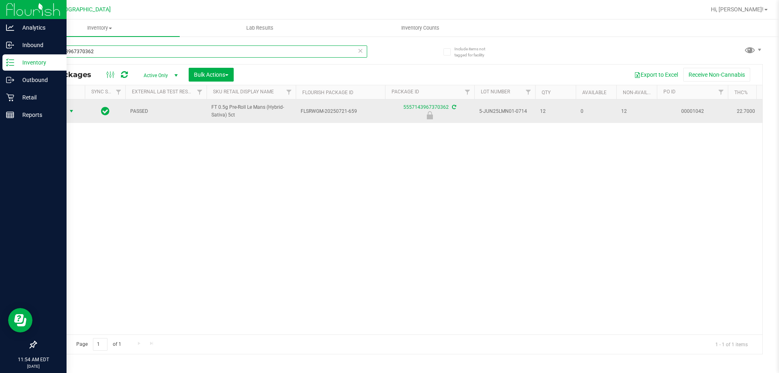
type input "5557143967370362"
click at [68, 113] on span "select" at bounding box center [72, 110] width 10 height 11
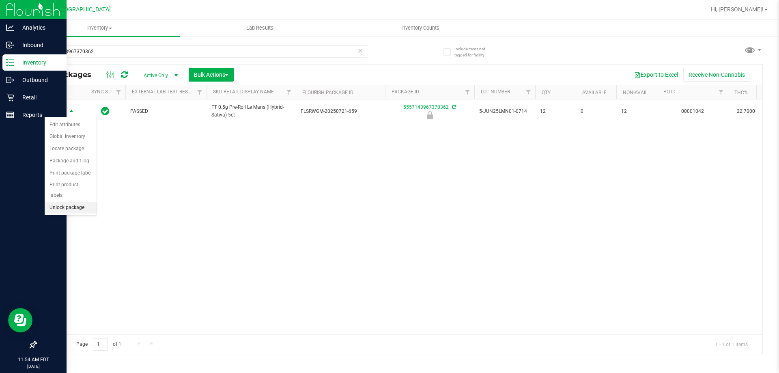
click at [75, 202] on li "Unlock package" at bounding box center [71, 208] width 52 height 12
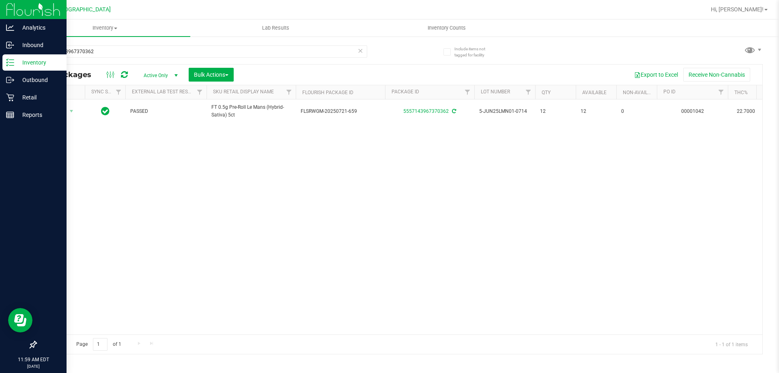
click at [359, 51] on icon at bounding box center [360, 50] width 6 height 10
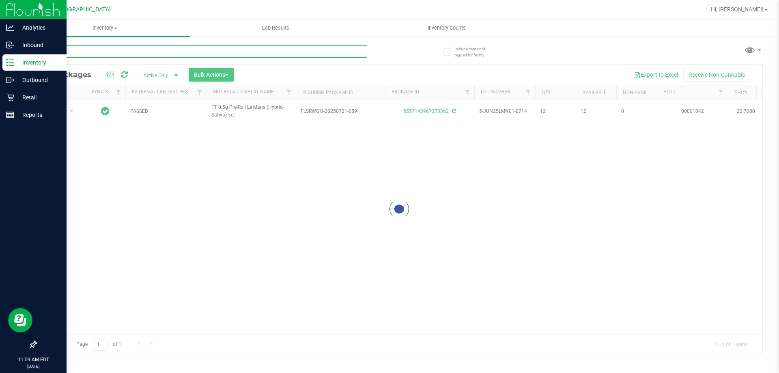
click at [331, 51] on input "text" at bounding box center [201, 51] width 331 height 12
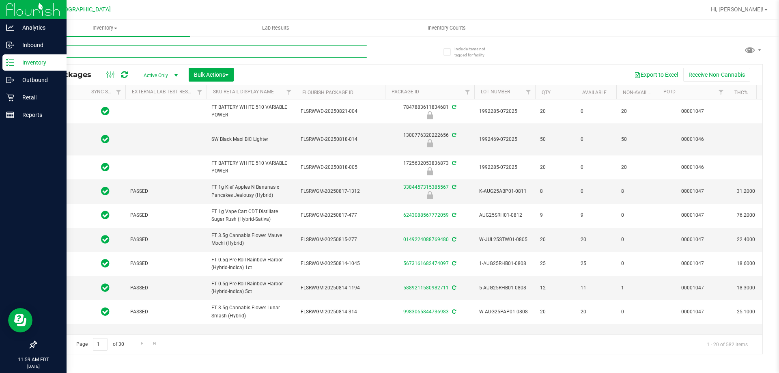
click at [331, 51] on input "text" at bounding box center [201, 51] width 331 height 12
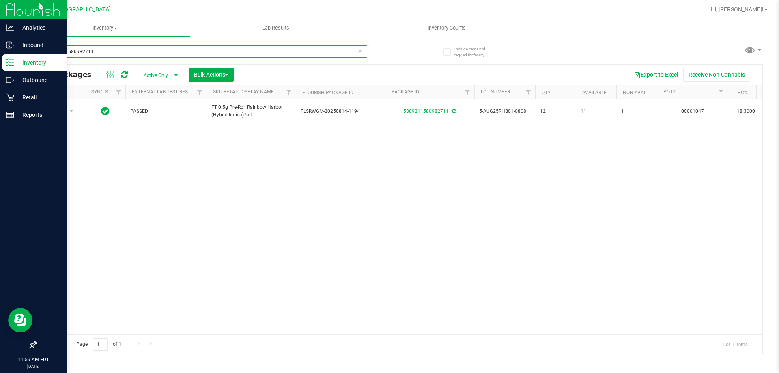
click at [357, 49] on input "5889211580982711" at bounding box center [201, 51] width 331 height 12
type input "5889211580982711"
click at [361, 49] on icon at bounding box center [360, 50] width 6 height 10
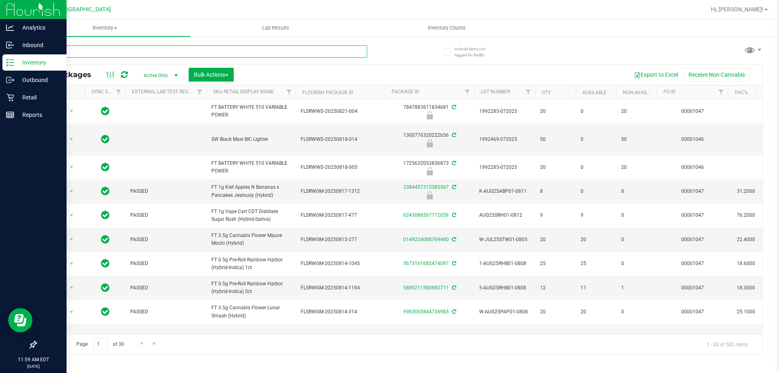
click at [144, 54] on input "text" at bounding box center [201, 51] width 331 height 12
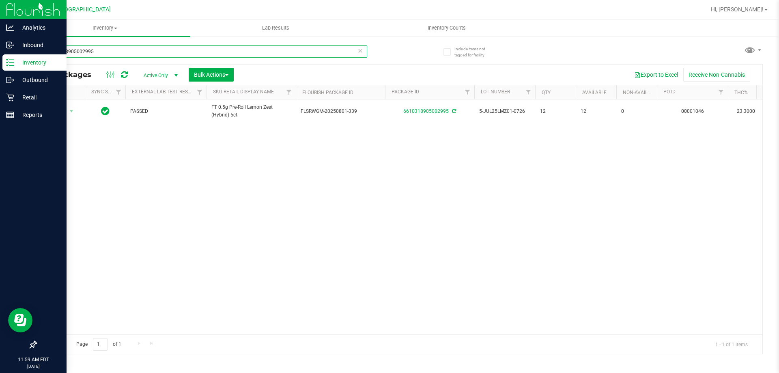
type input "6610318905002995"
click at [363, 51] on icon at bounding box center [360, 50] width 6 height 10
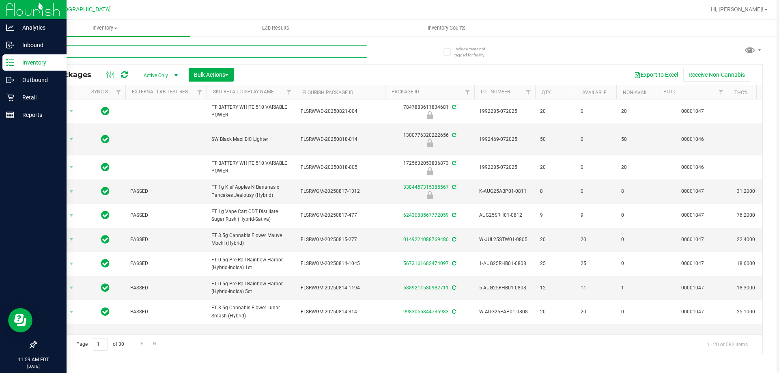
click at [160, 52] on input "text" at bounding box center [201, 51] width 331 height 12
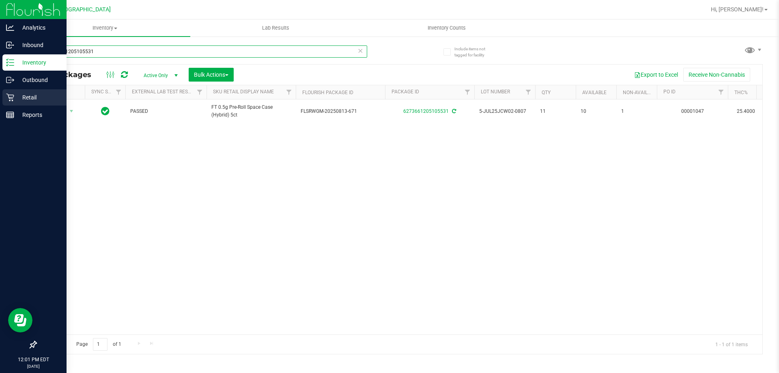
type input "6273661205105531"
click at [18, 91] on div "Retail" at bounding box center [34, 97] width 64 height 16
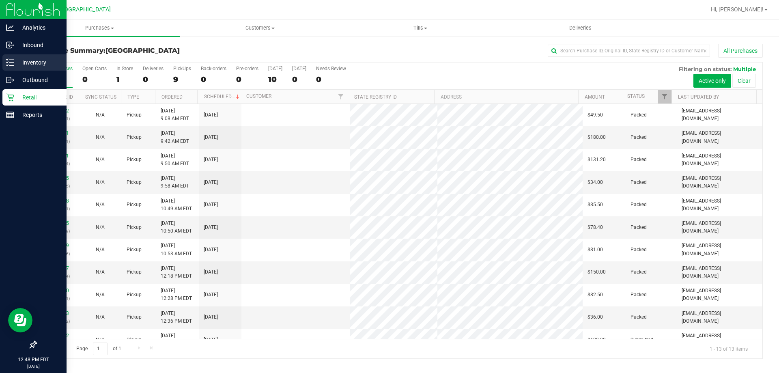
click at [20, 56] on div "Inventory" at bounding box center [34, 62] width 64 height 16
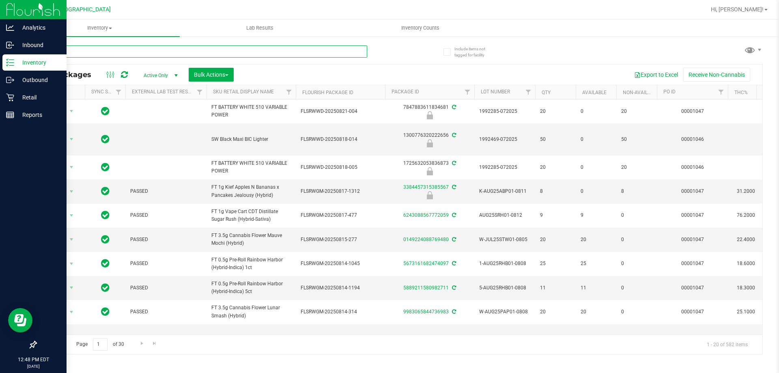
click at [86, 56] on input "text" at bounding box center [201, 51] width 331 height 12
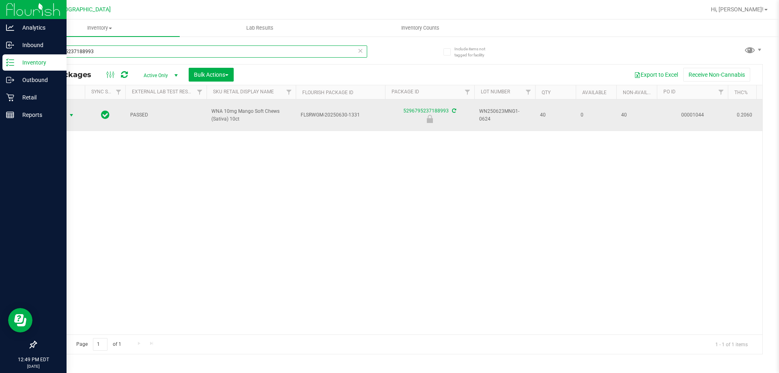
type input "5296795237188993"
click at [68, 112] on span "select" at bounding box center [71, 115] width 6 height 6
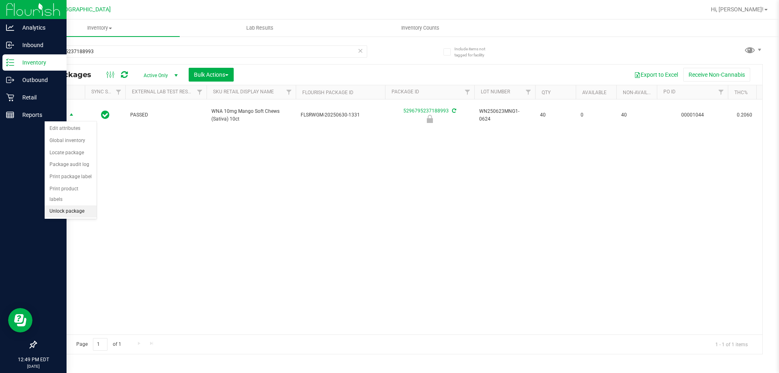
click at [79, 205] on li "Unlock package" at bounding box center [71, 211] width 52 height 12
